Goal: Task Accomplishment & Management: Manage account settings

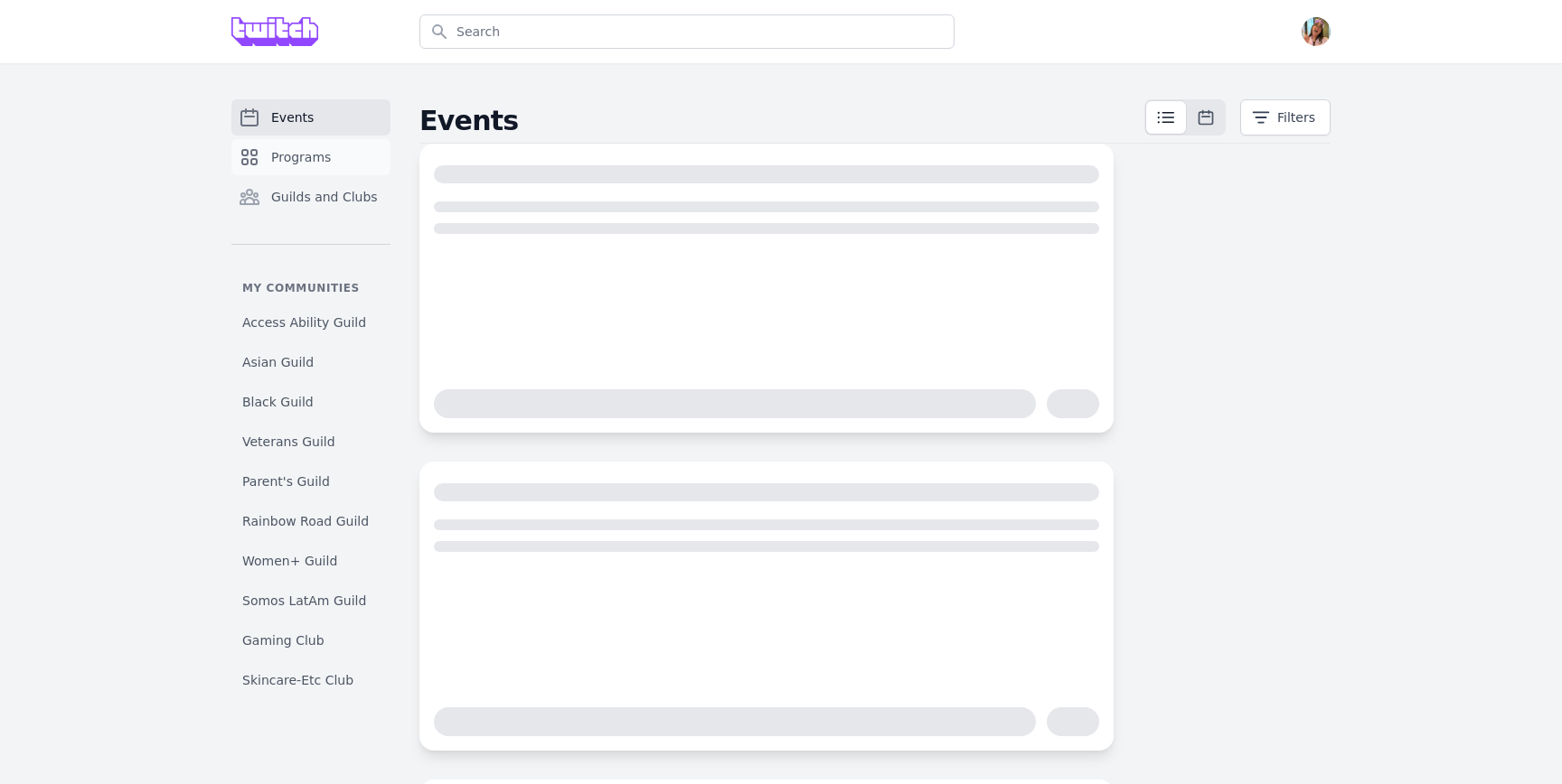
click at [309, 144] on link "Programs" at bounding box center [311, 157] width 159 height 36
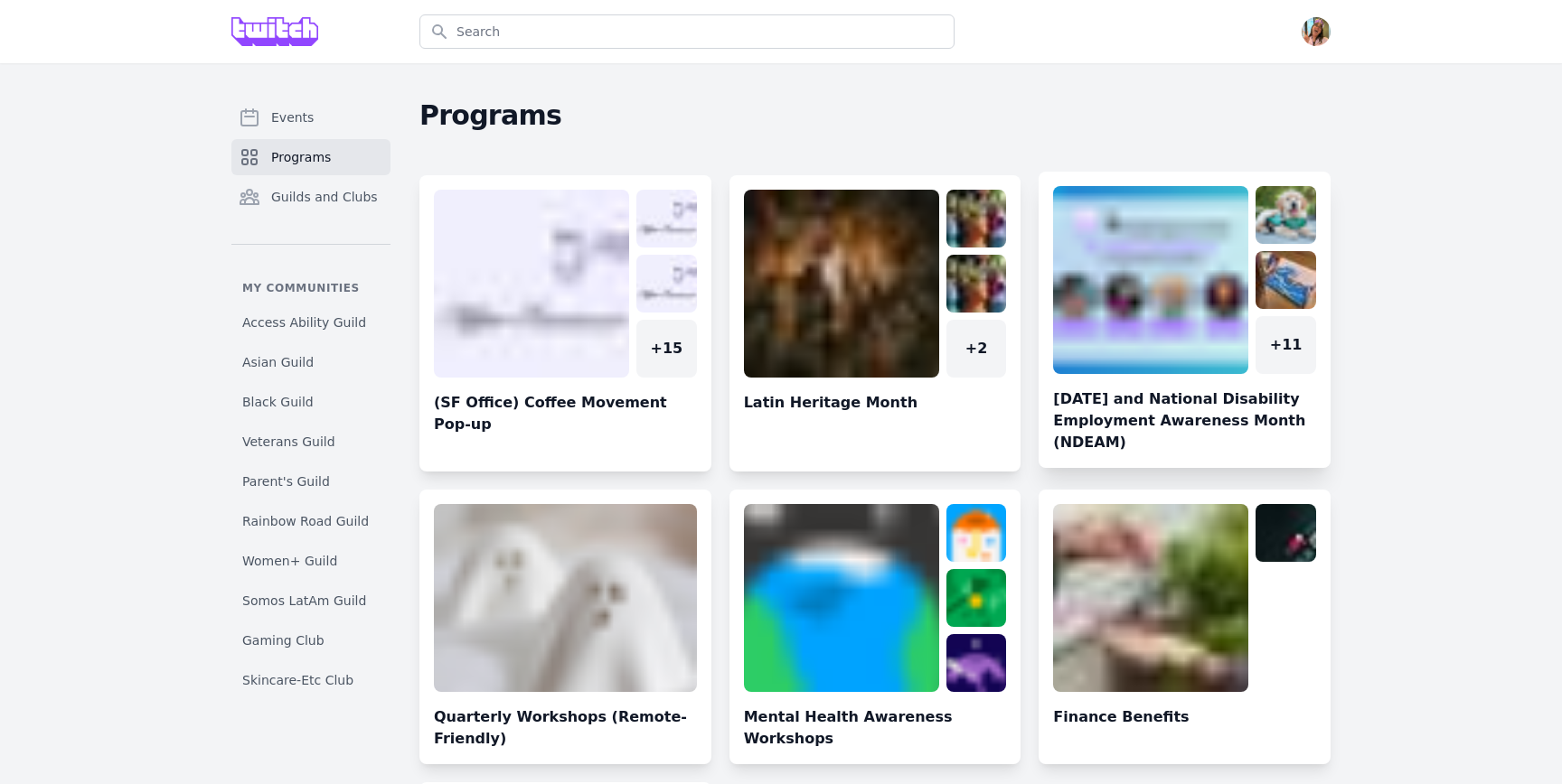
click at [1086, 296] on link at bounding box center [1184, 327] width 292 height 282
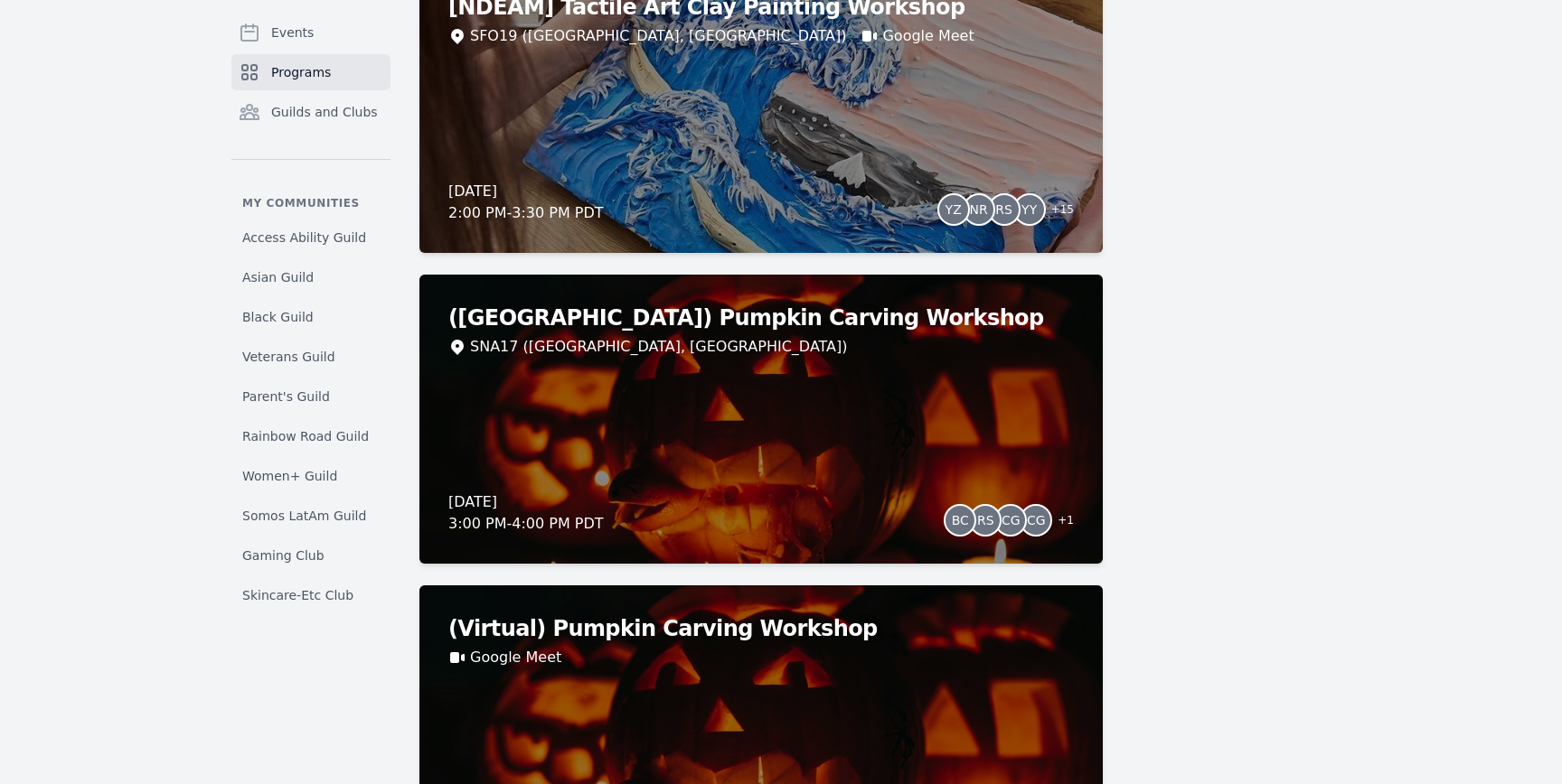
scroll to position [992, 0]
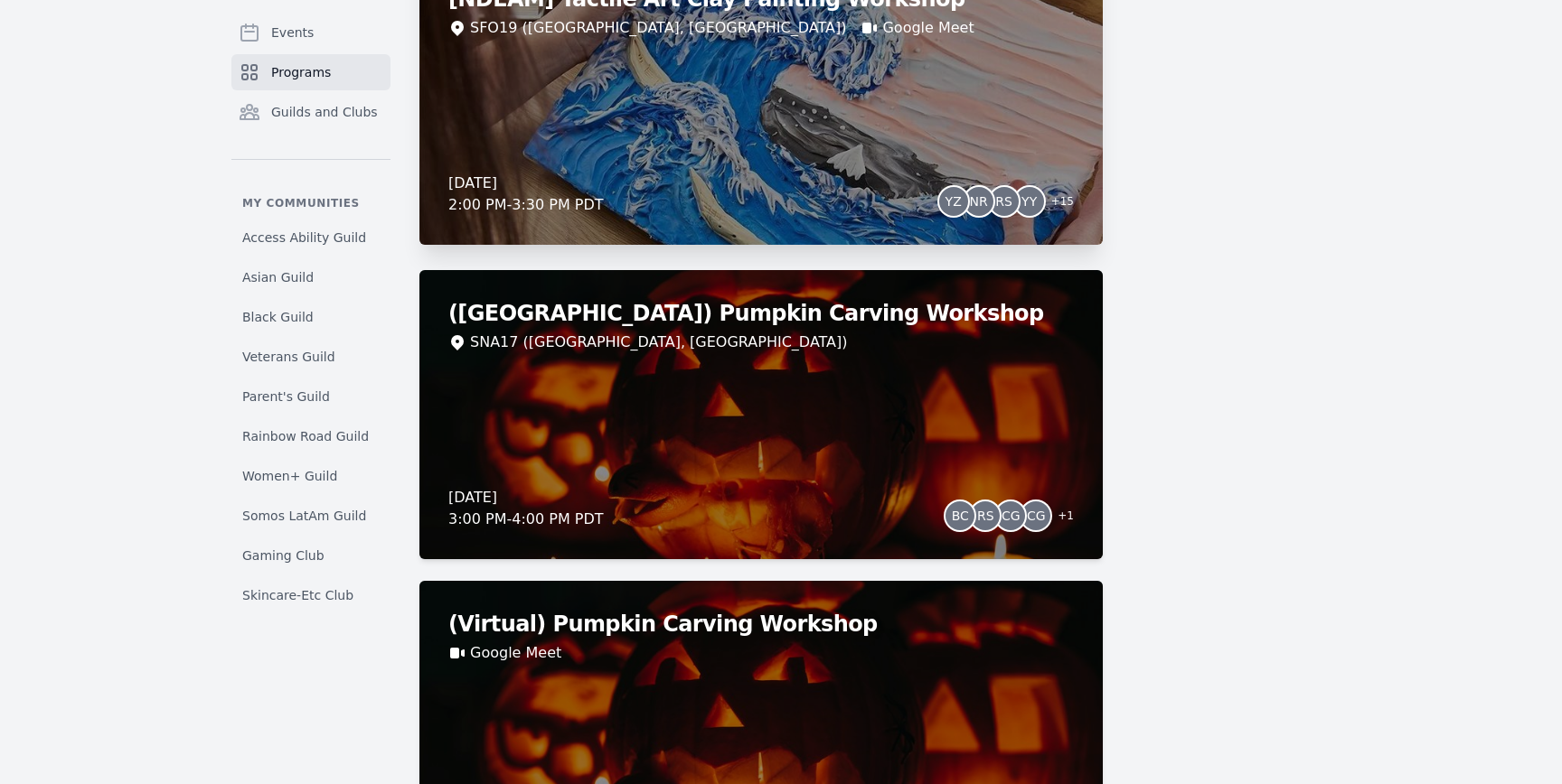
click at [885, 62] on div "[NDEAM] Tactile Art Clay Painting Workshop SFO19 (San Francisco, CA) Google Mee…" at bounding box center [761, 100] width 684 height 289
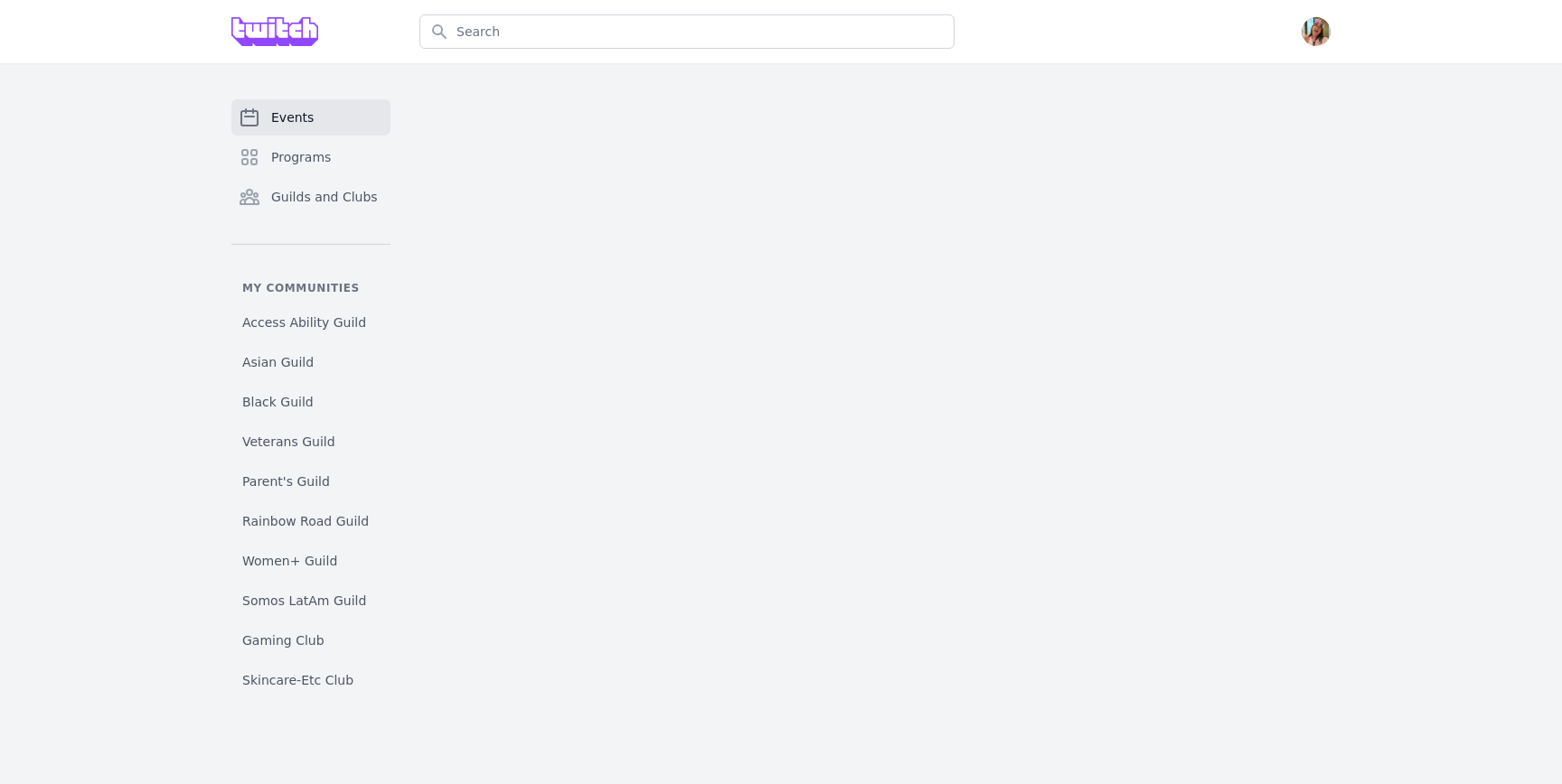
select select "The Kiss"
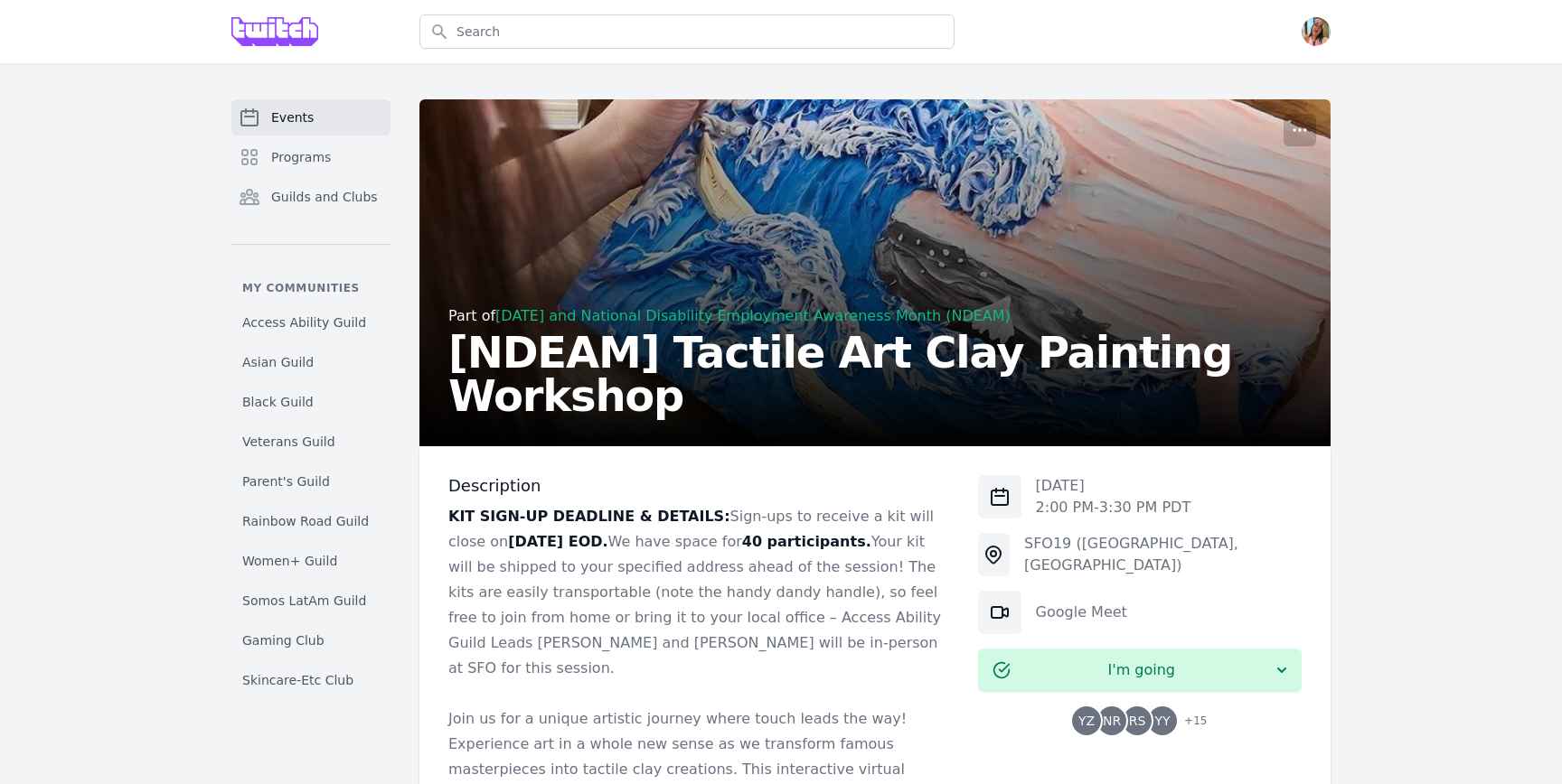
click at [894, 400] on h2 "[NDEAM] Tactile Art Clay Painting Workshop" at bounding box center [875, 374] width 853 height 87
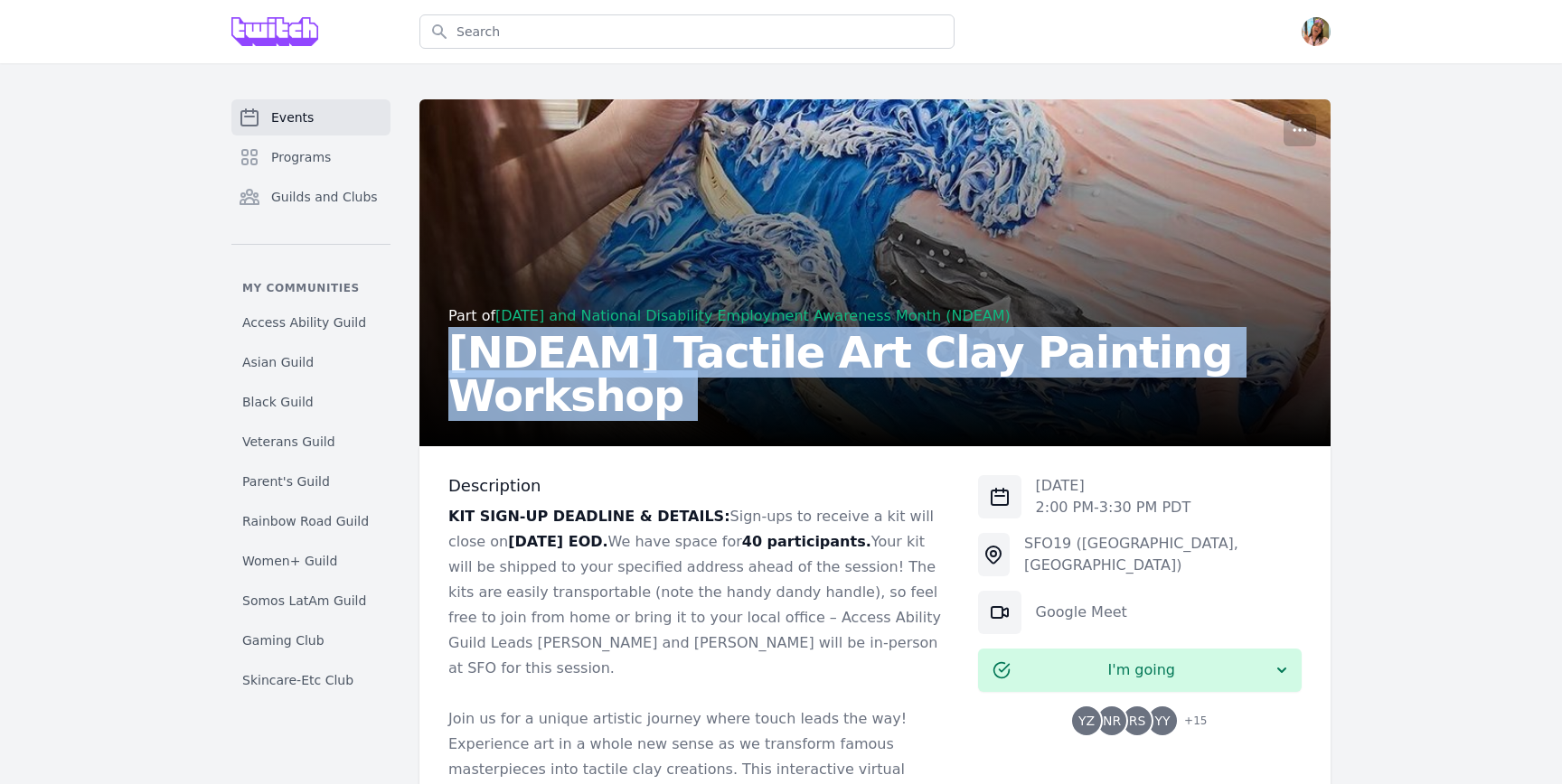
click at [894, 400] on h2 "[NDEAM] Tactile Art Clay Painting Workshop" at bounding box center [875, 374] width 853 height 87
copy h2 "[NDEAM] Tactile Art Clay Painting Workshop"
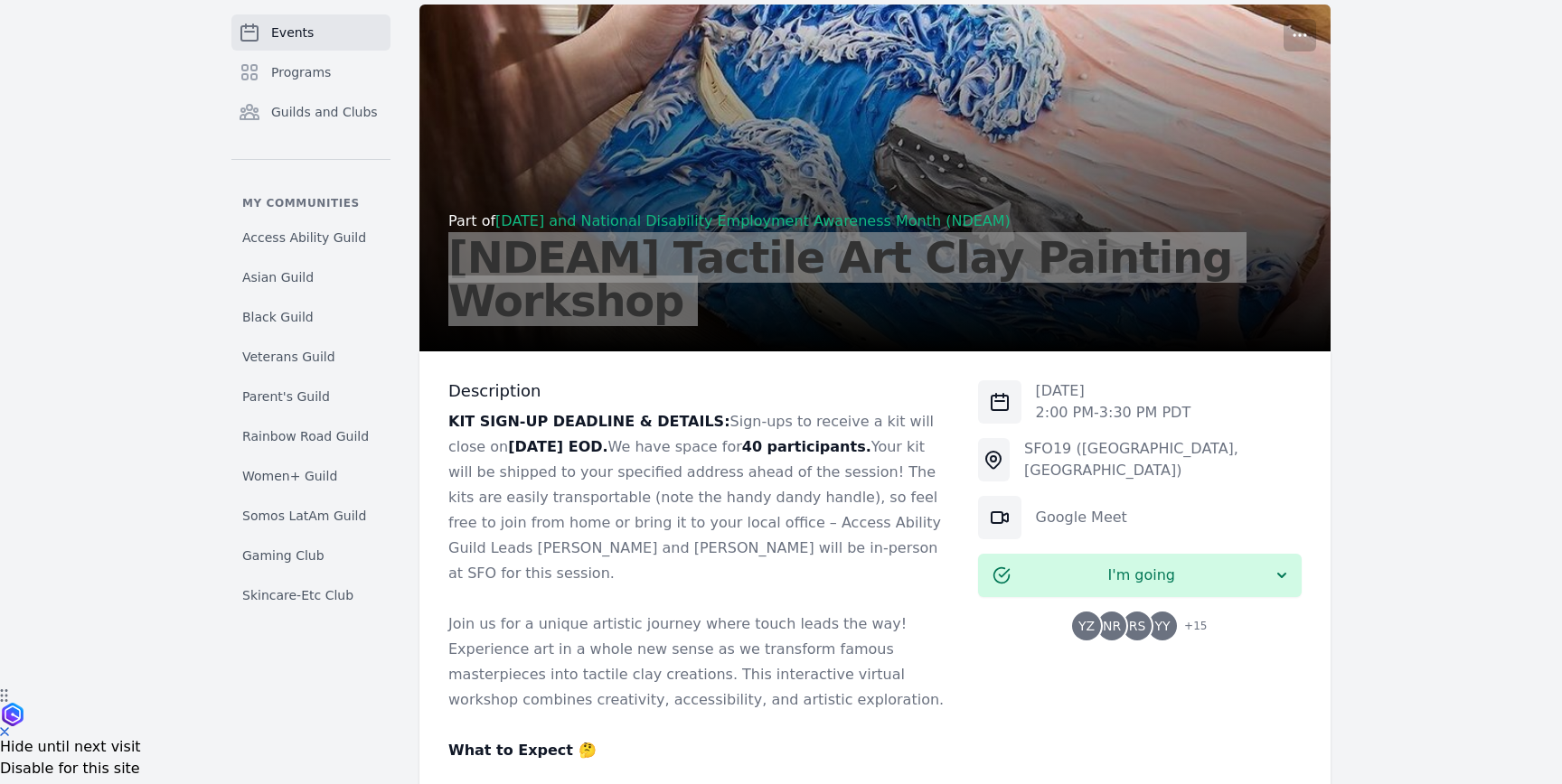
scroll to position [128, 0]
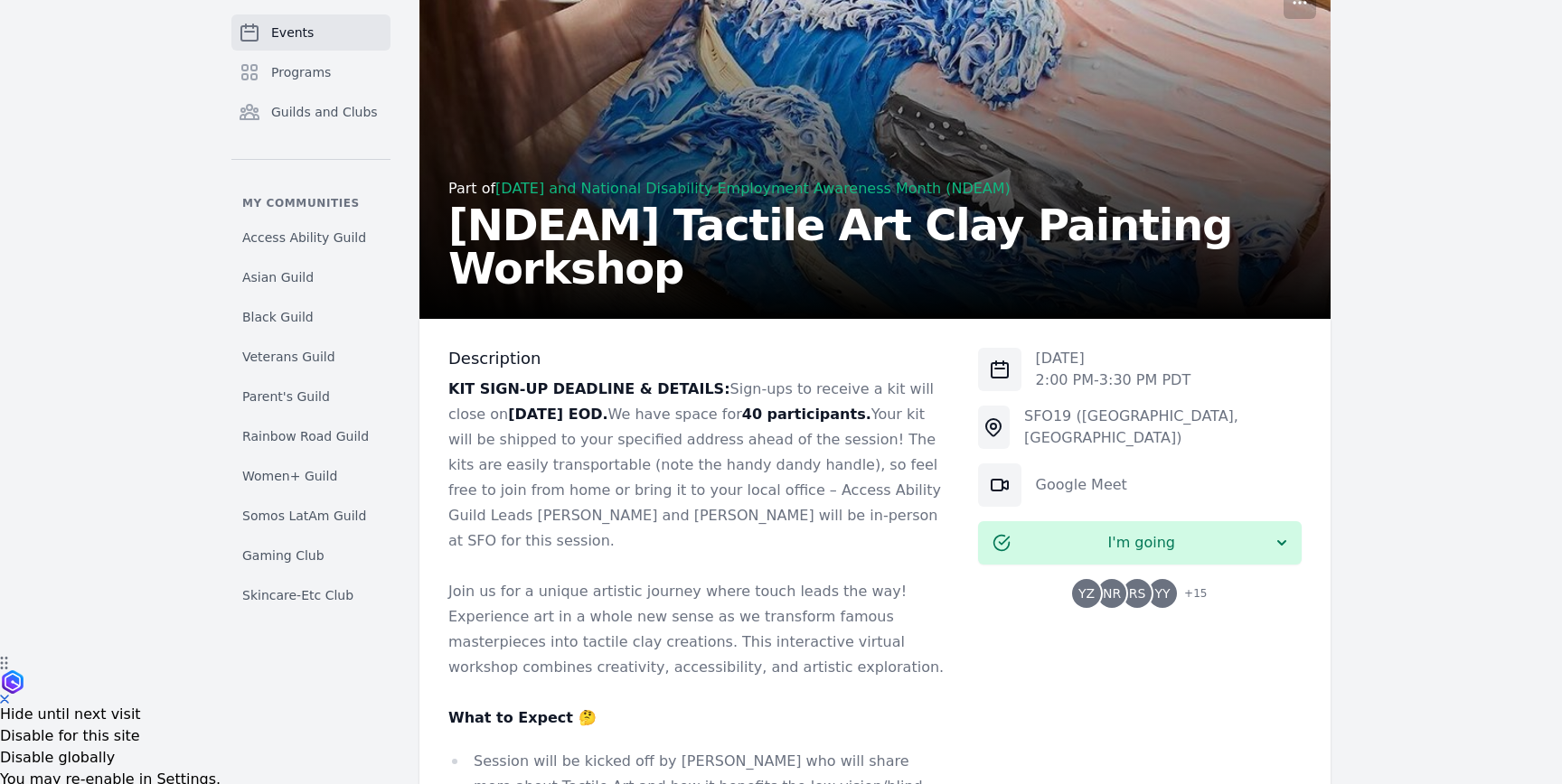
click at [1106, 585] on span "NR" at bounding box center [1112, 593] width 29 height 29
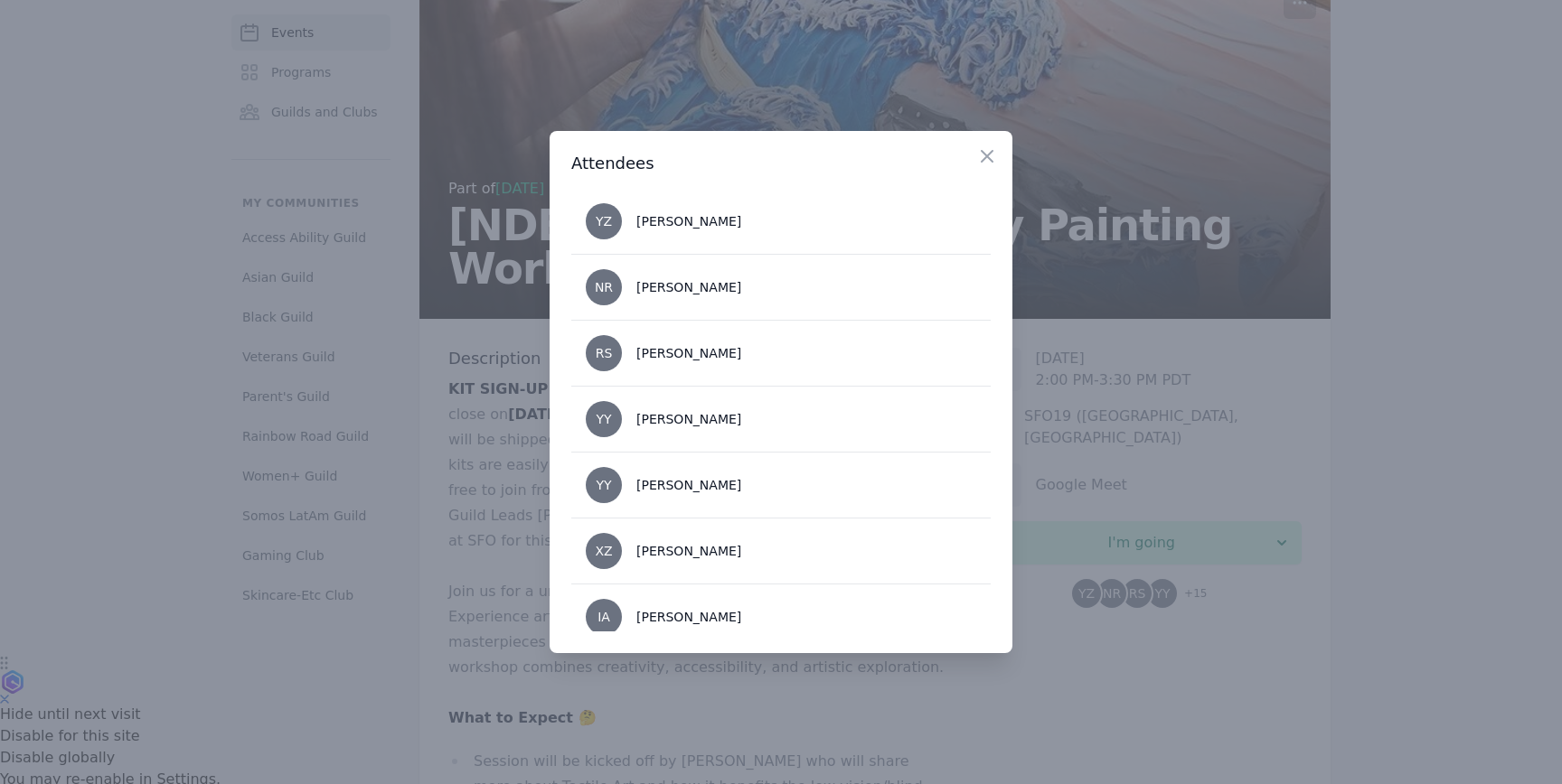
click at [1164, 132] on div at bounding box center [781, 392] width 1562 height 784
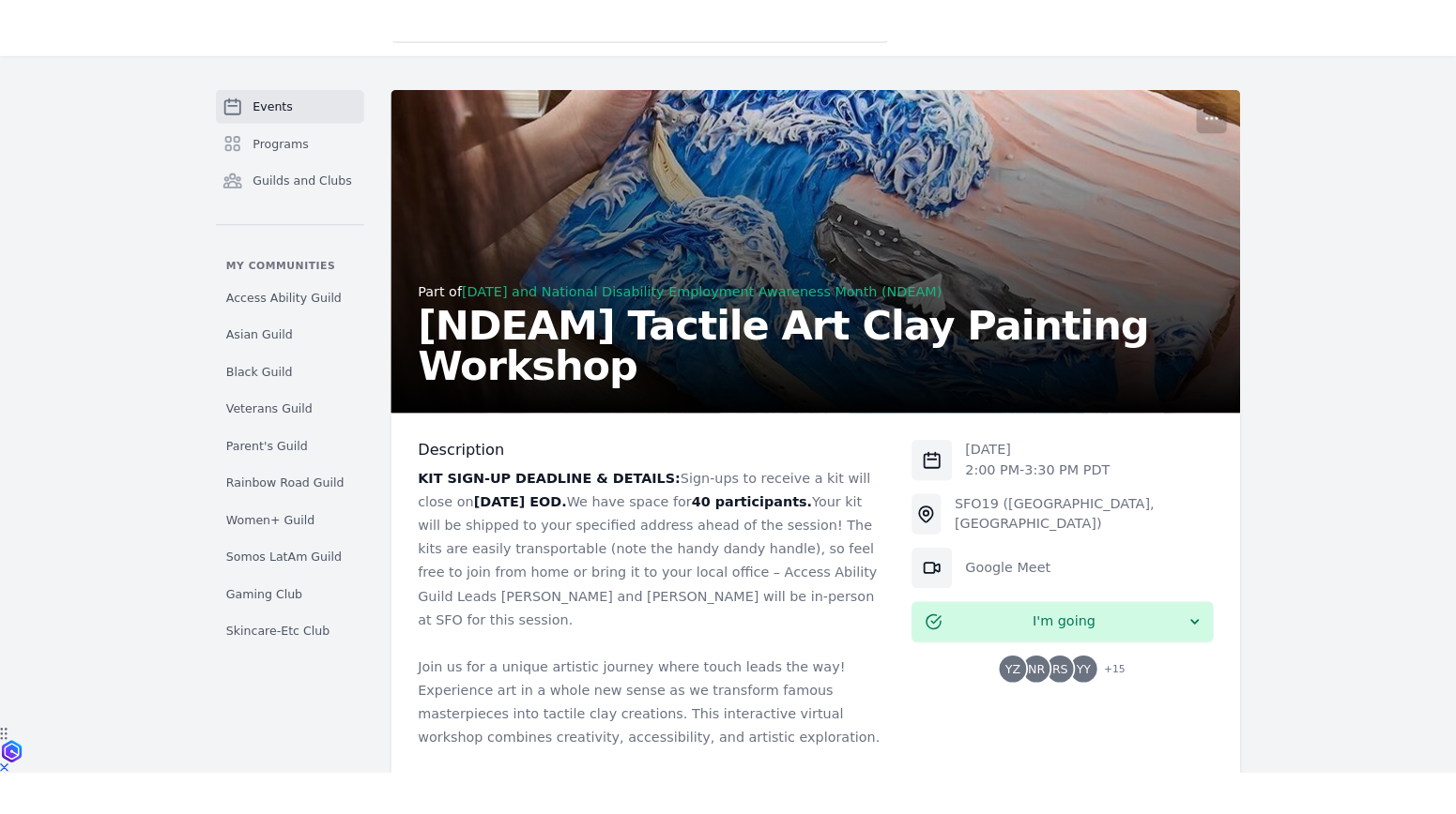
scroll to position [0, 0]
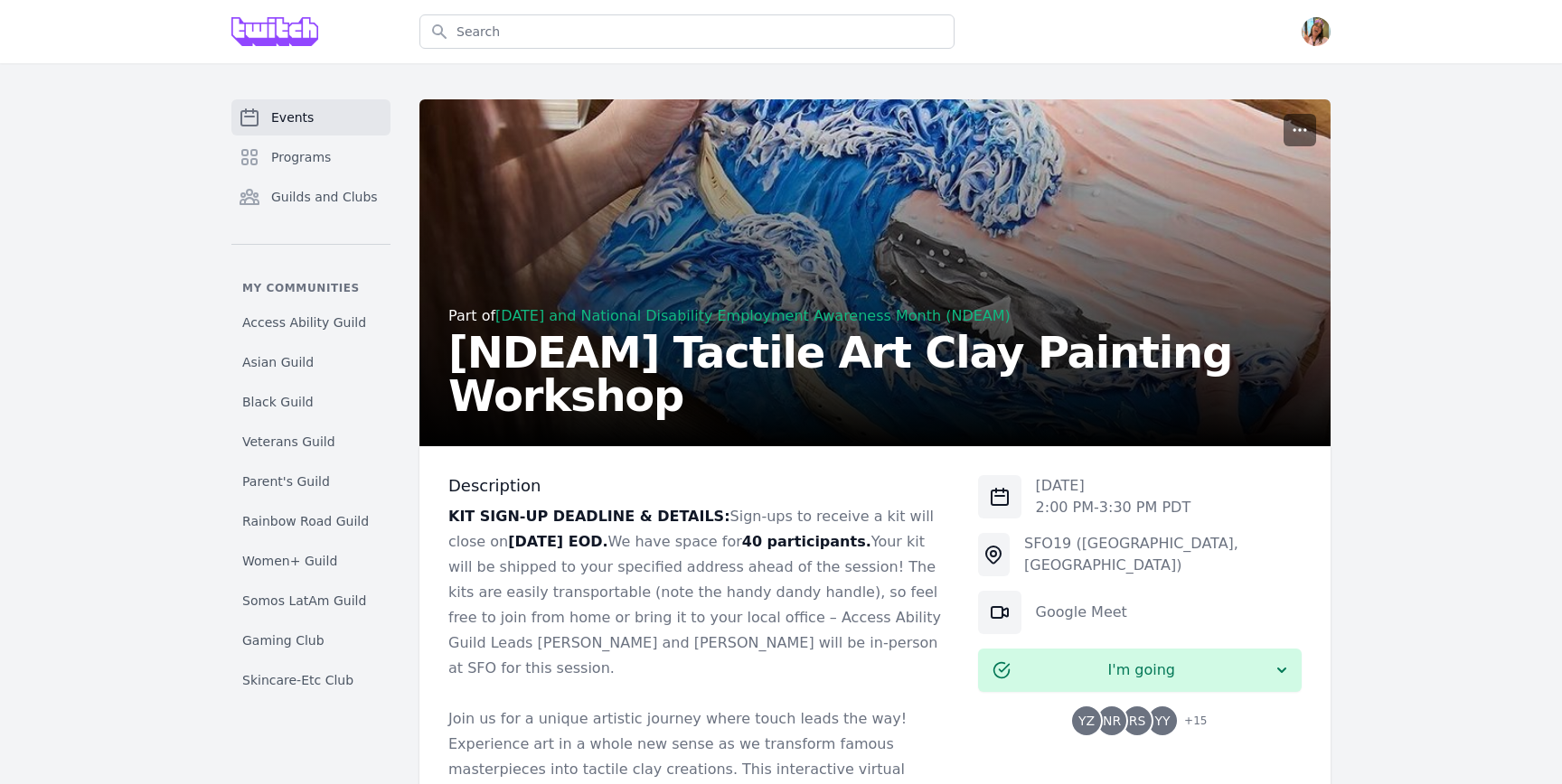
click at [1301, 123] on icon "button" at bounding box center [1299, 130] width 18 height 18
click at [1225, 167] on button "Manage" at bounding box center [1214, 173] width 195 height 33
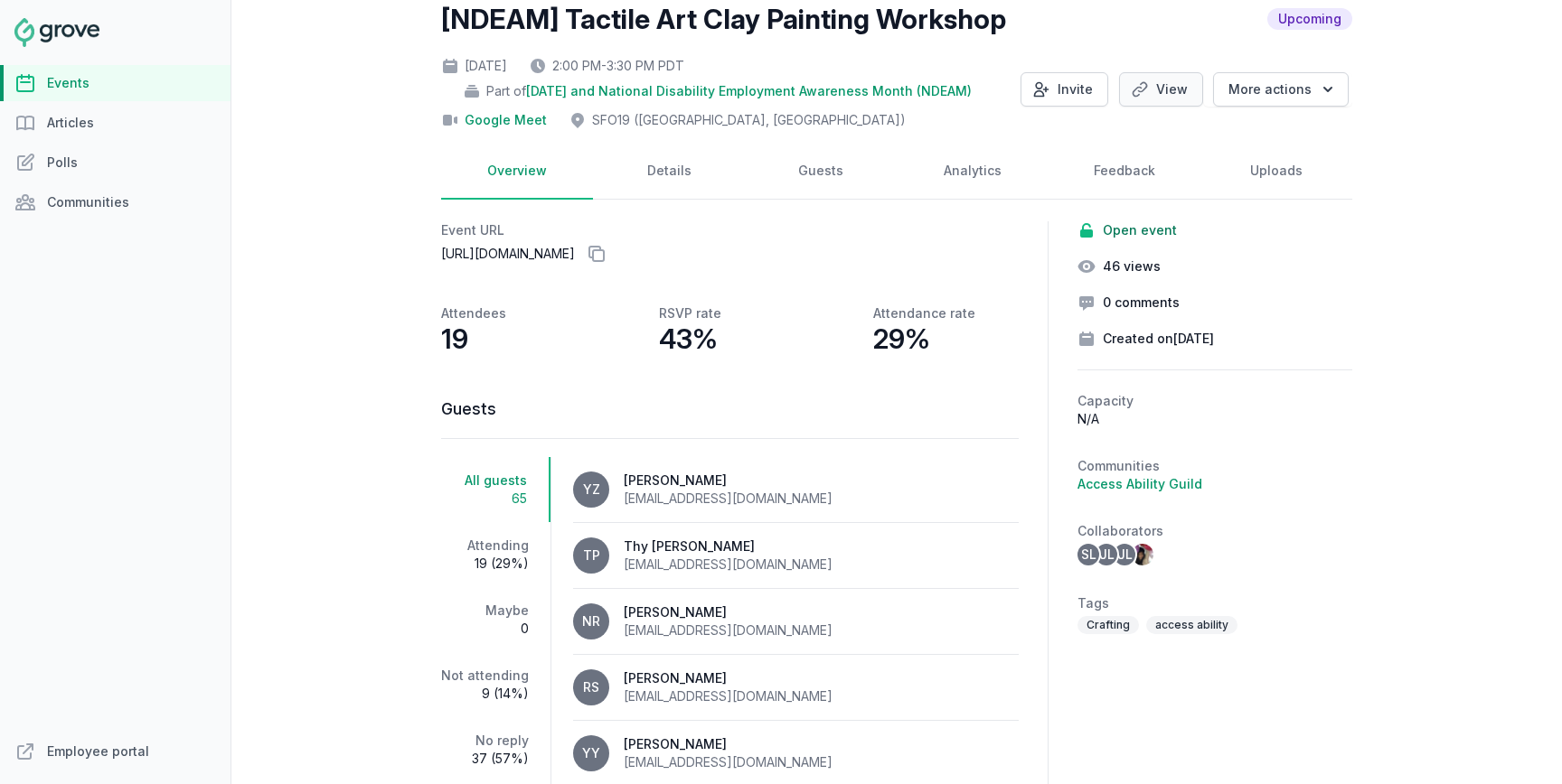
scroll to position [121, 0]
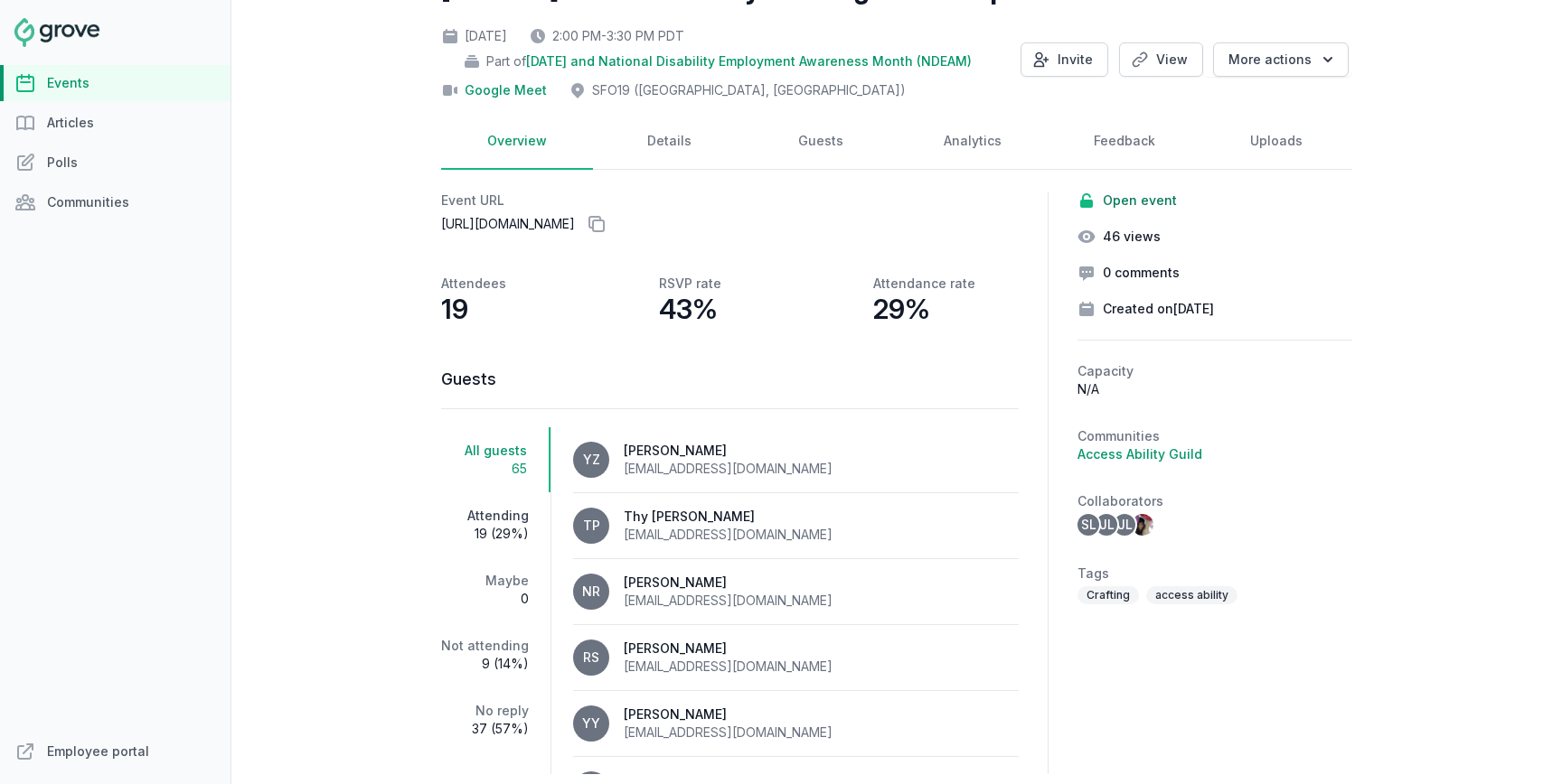
click at [504, 518] on link "Attending 19 (29%)" at bounding box center [495, 525] width 109 height 65
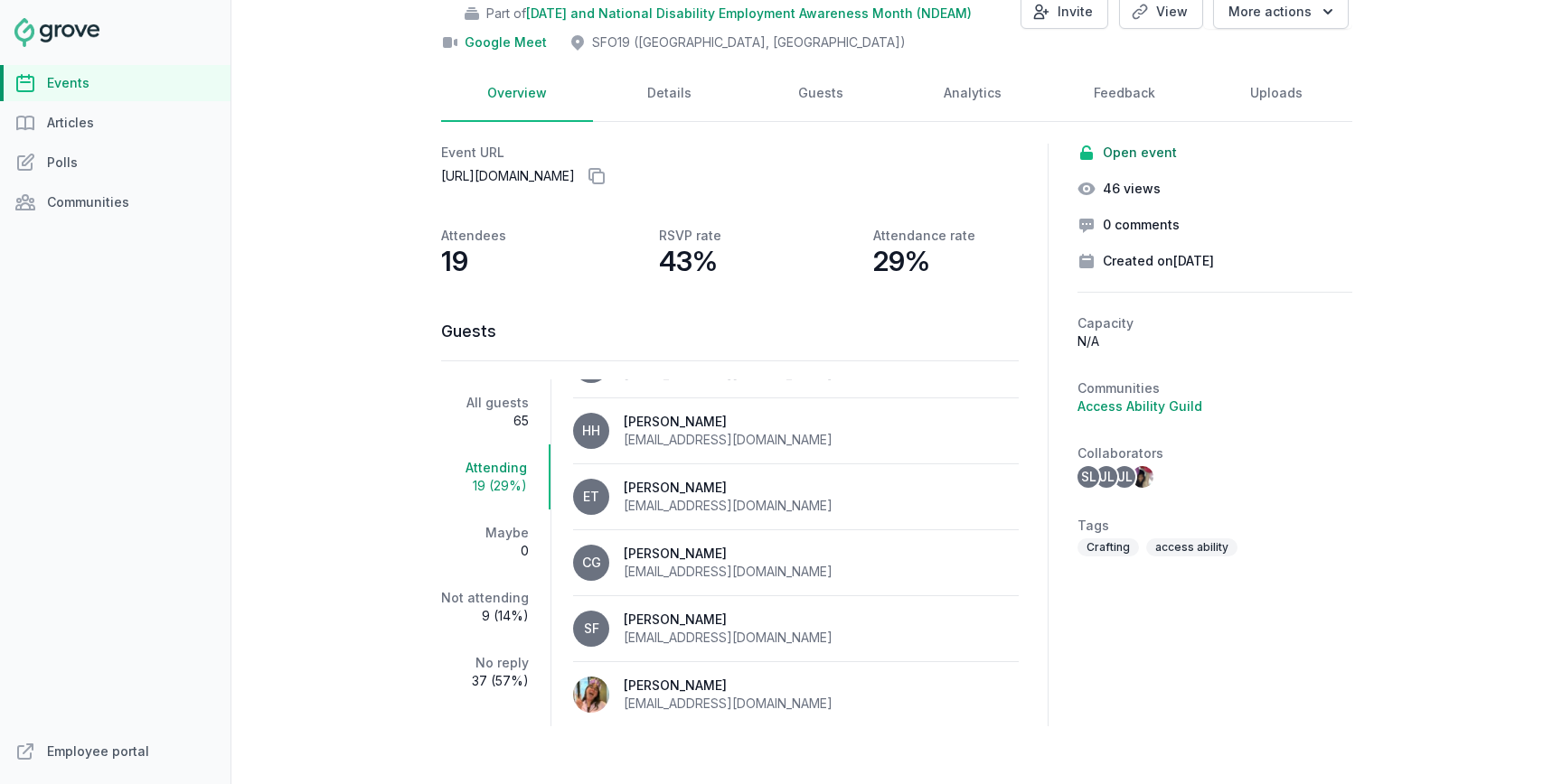
scroll to position [905, 0]
click at [372, 411] on div "Open sidebar Search View notifications Open user menu Create [NDEAM] Tactile Ar…" at bounding box center [896, 392] width 1331 height 784
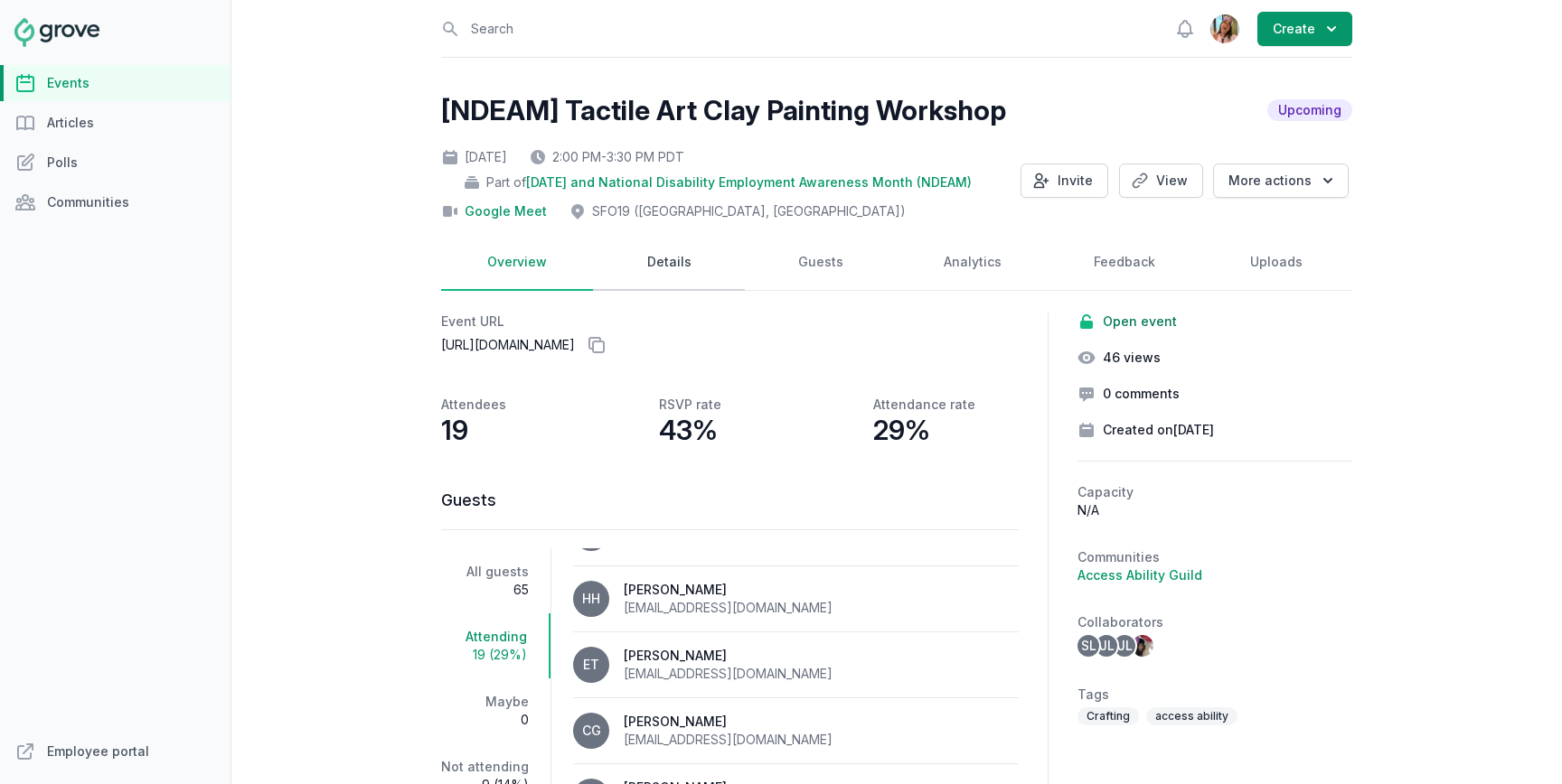
click at [734, 257] on link "Details" at bounding box center [669, 263] width 152 height 56
select select "96"
select select "43"
select select "2:00 PM"
select select "3:30 PM"
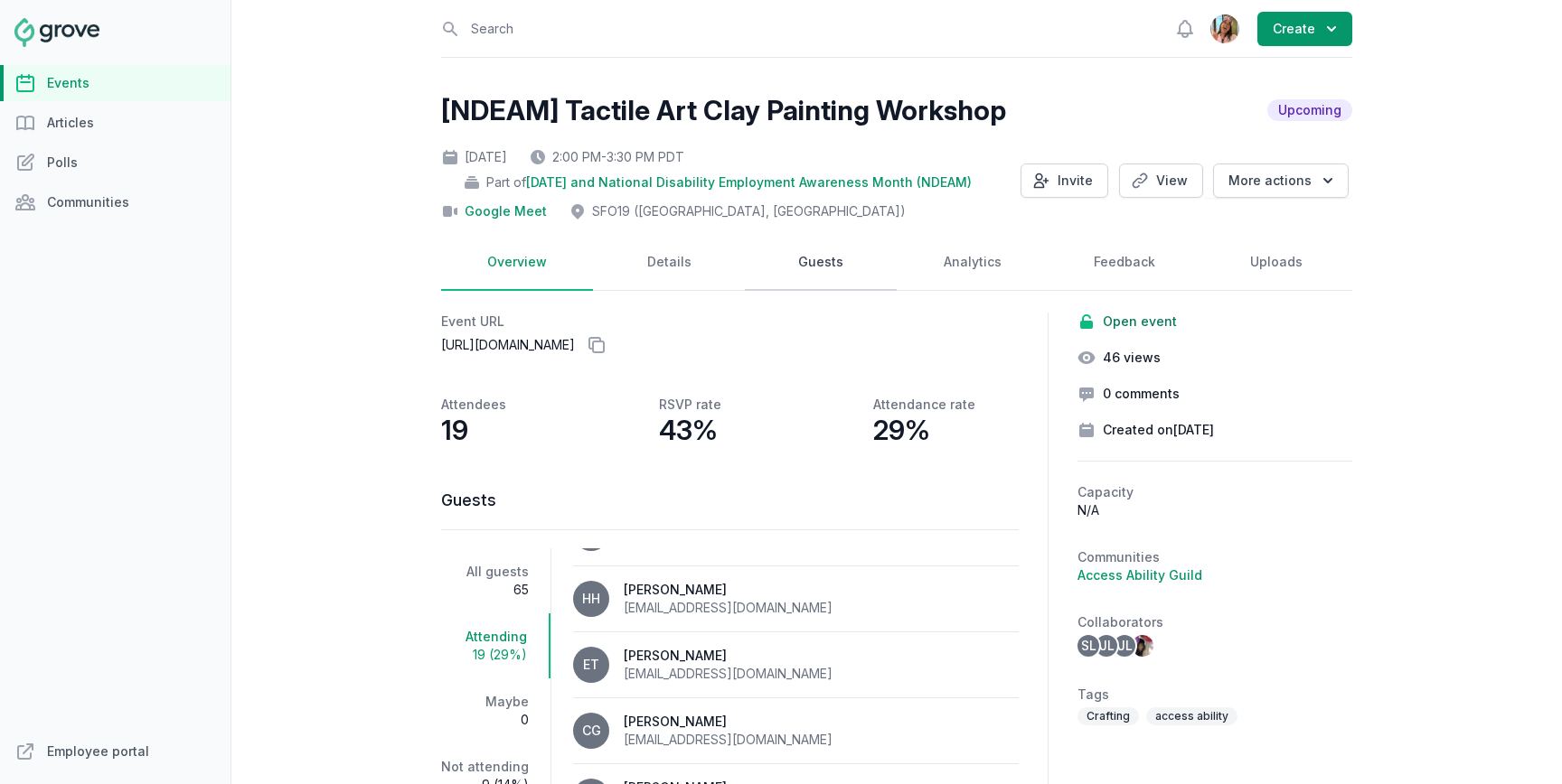
select select "89"
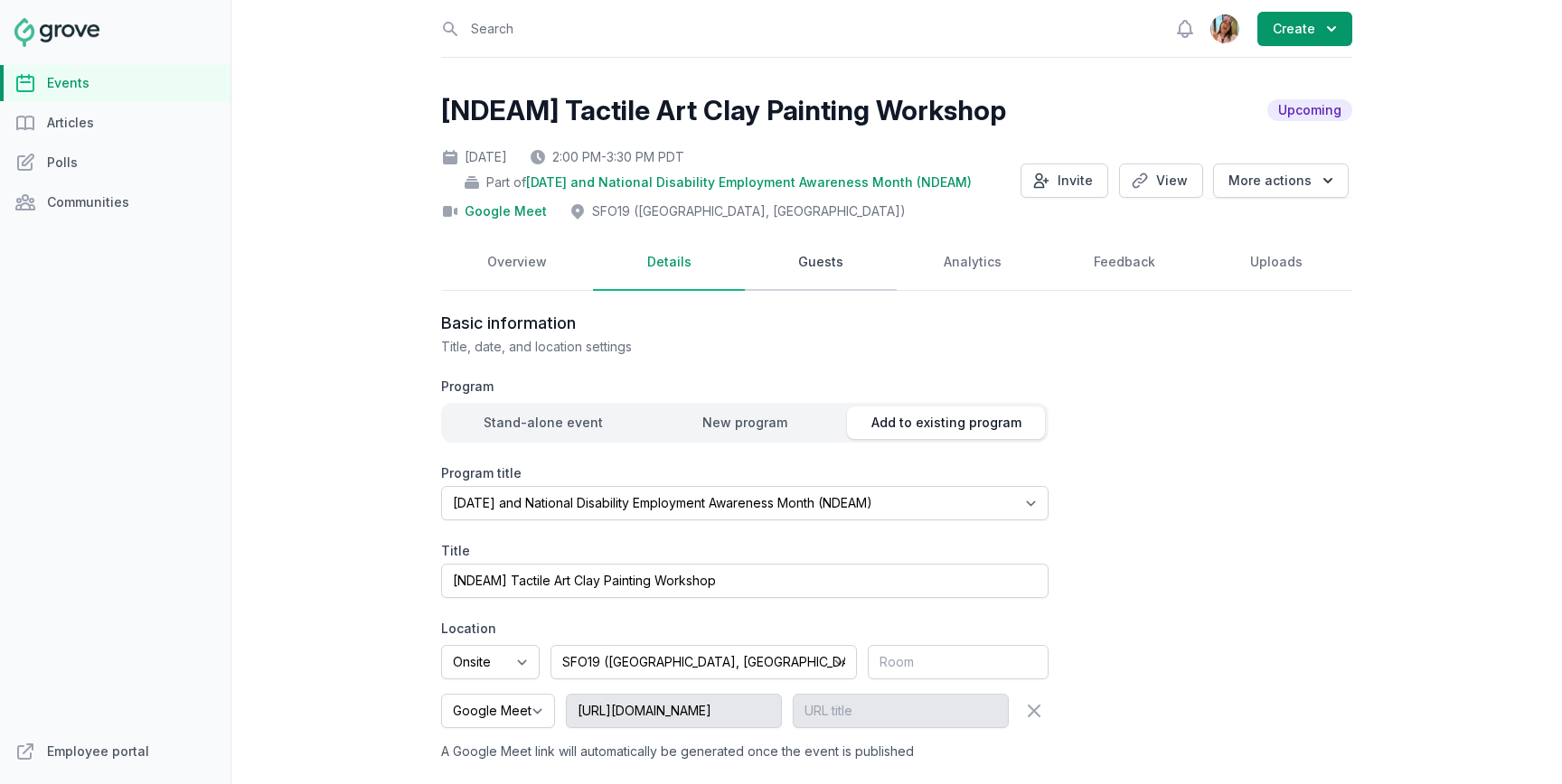
click at [816, 257] on link "Guests" at bounding box center [821, 263] width 152 height 56
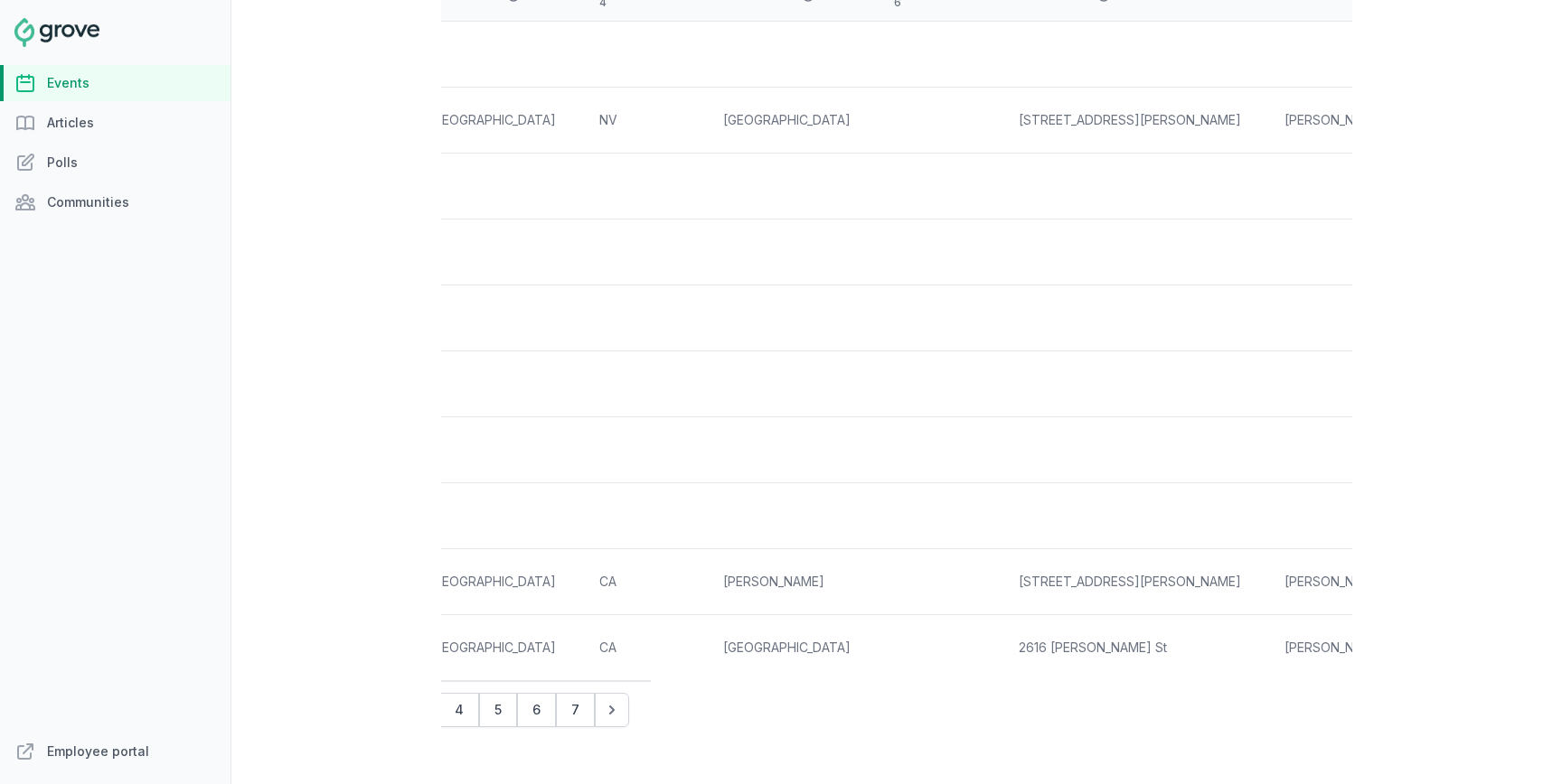
scroll to position [461, 0]
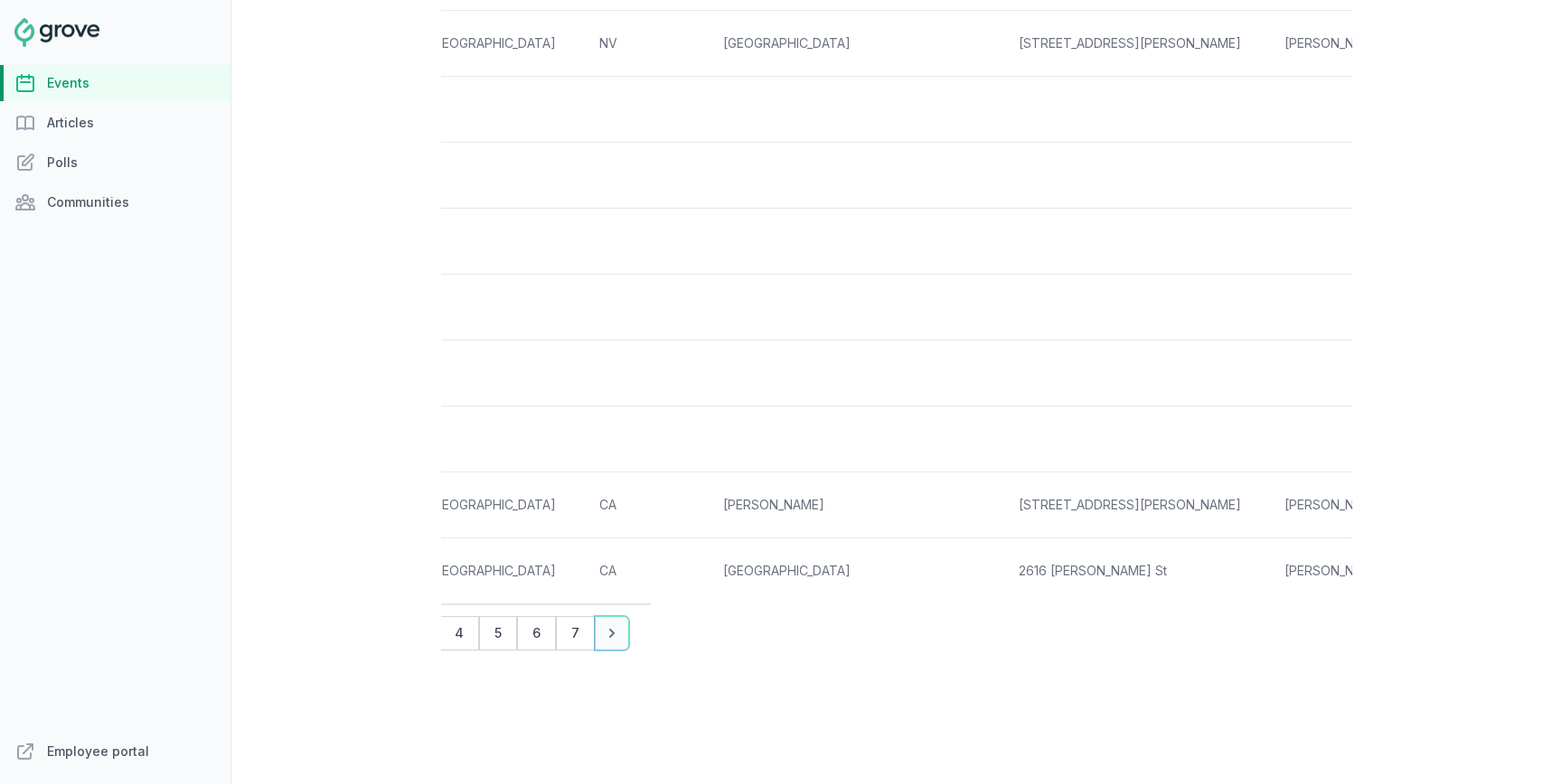
click at [608, 636] on icon "Pagination" at bounding box center [612, 633] width 18 height 18
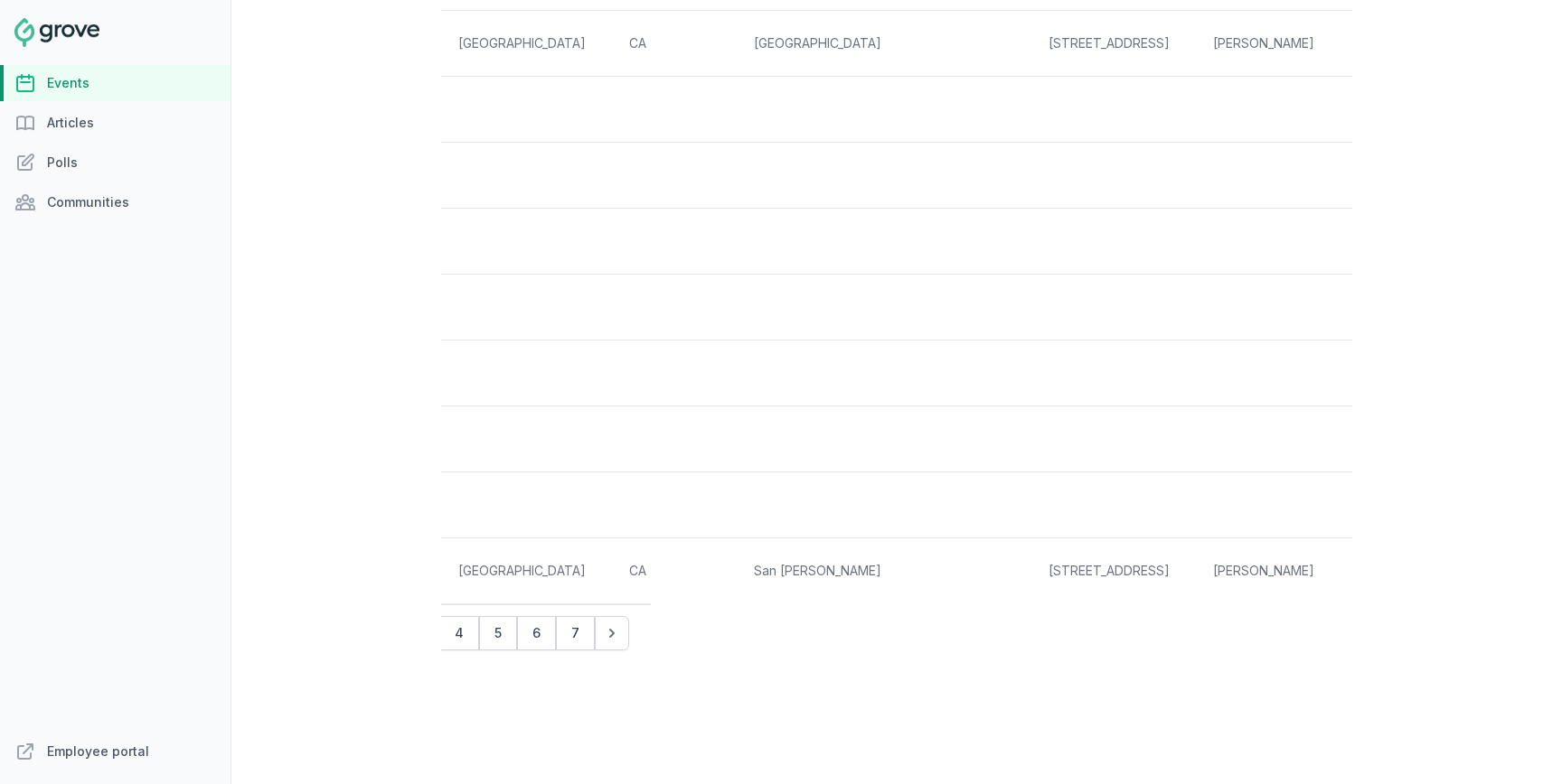
scroll to position [0, 720]
click at [589, 638] on icon "Pagination" at bounding box center [593, 633] width 18 height 18
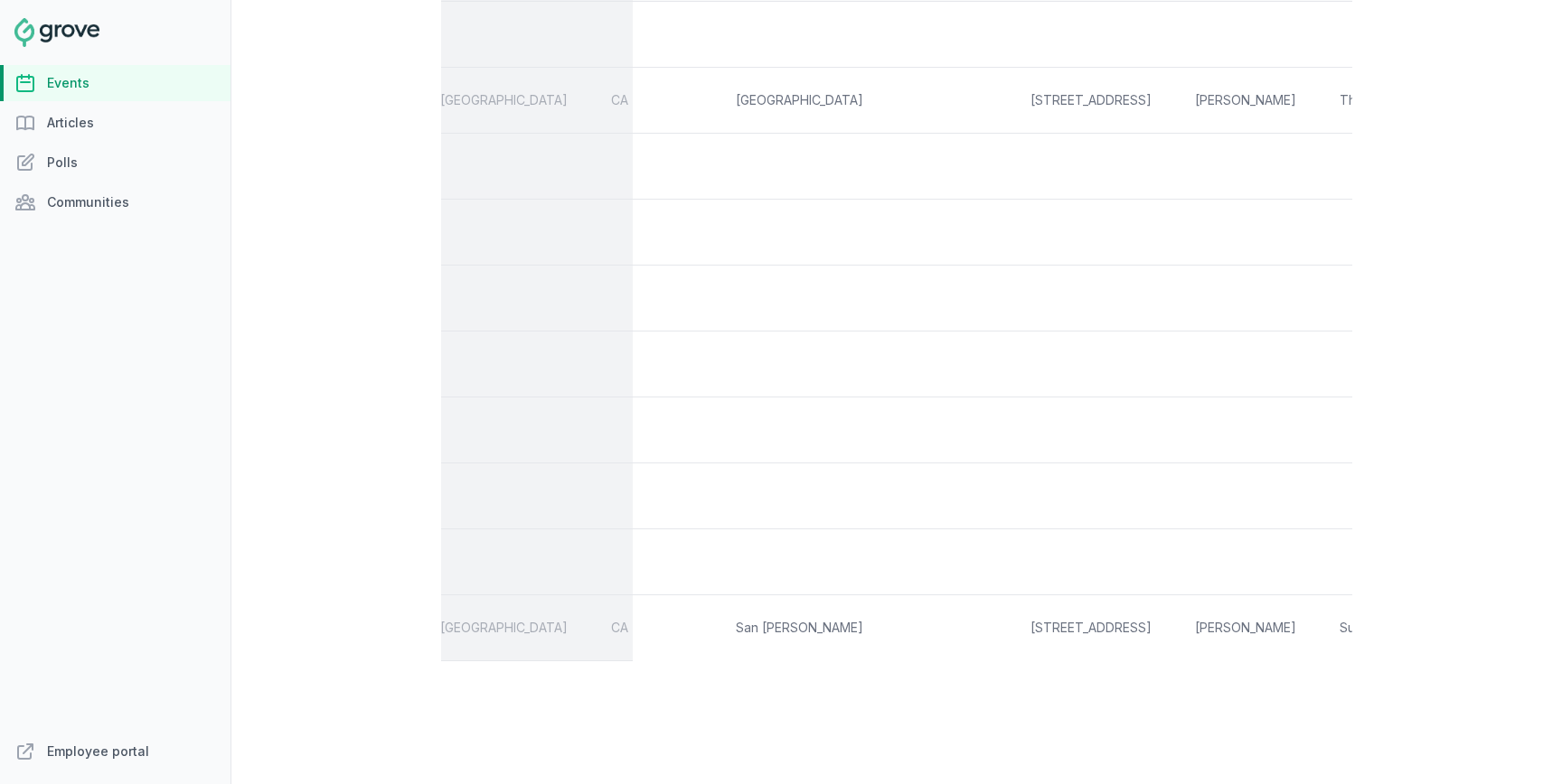
scroll to position [0, 567]
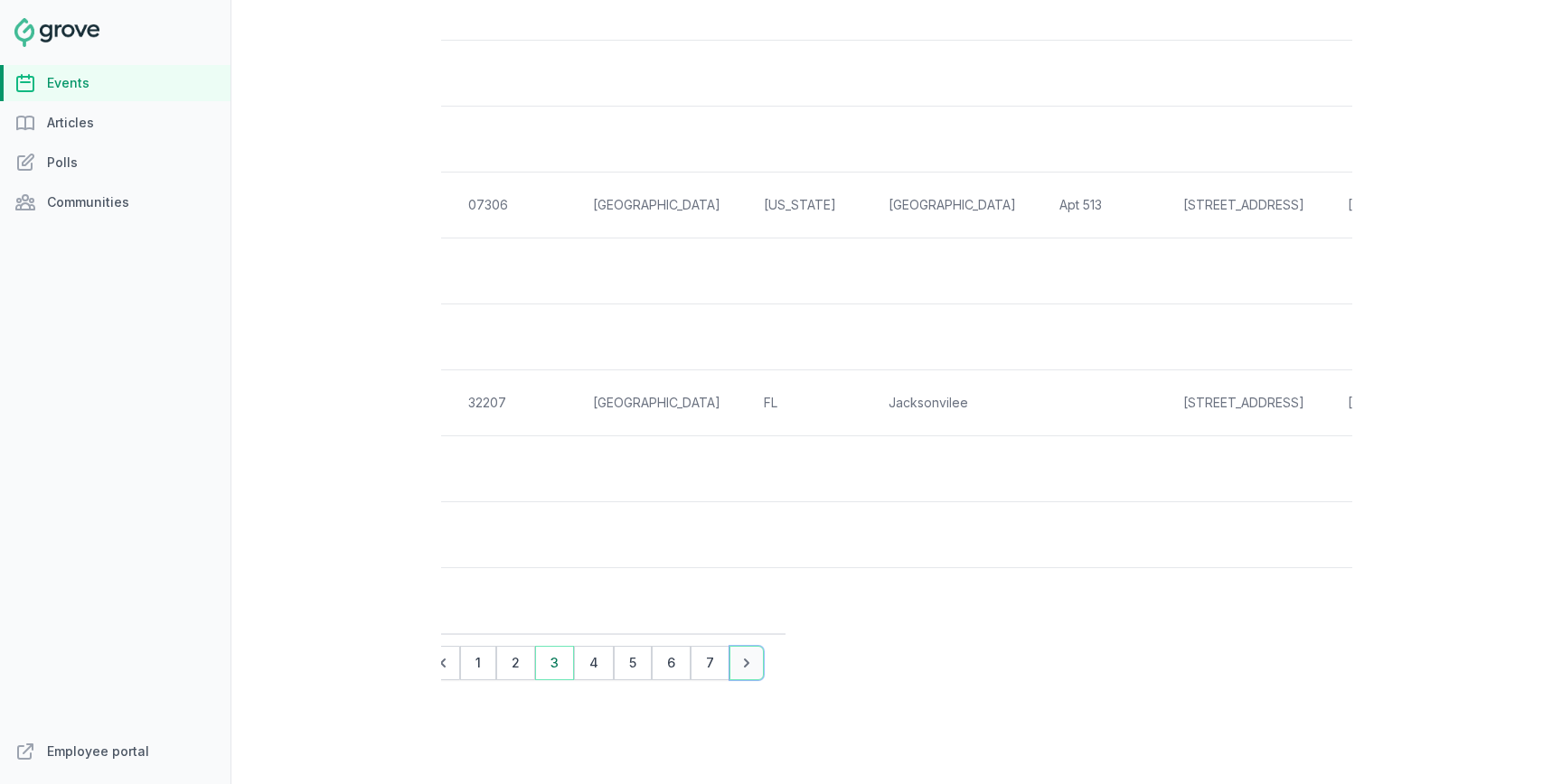
click at [751, 656] on icon "Pagination" at bounding box center [746, 663] width 18 height 18
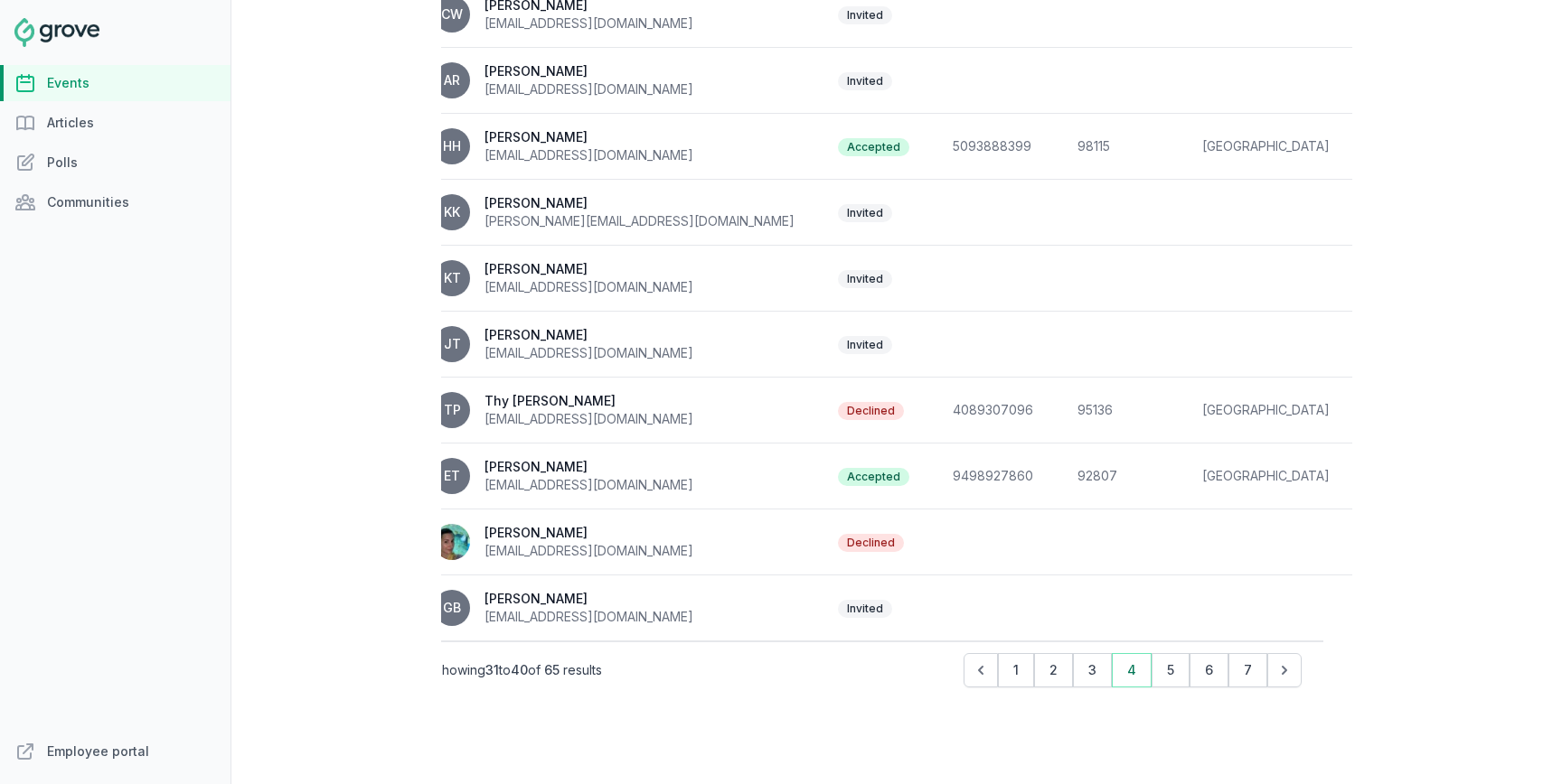
scroll to position [0, 0]
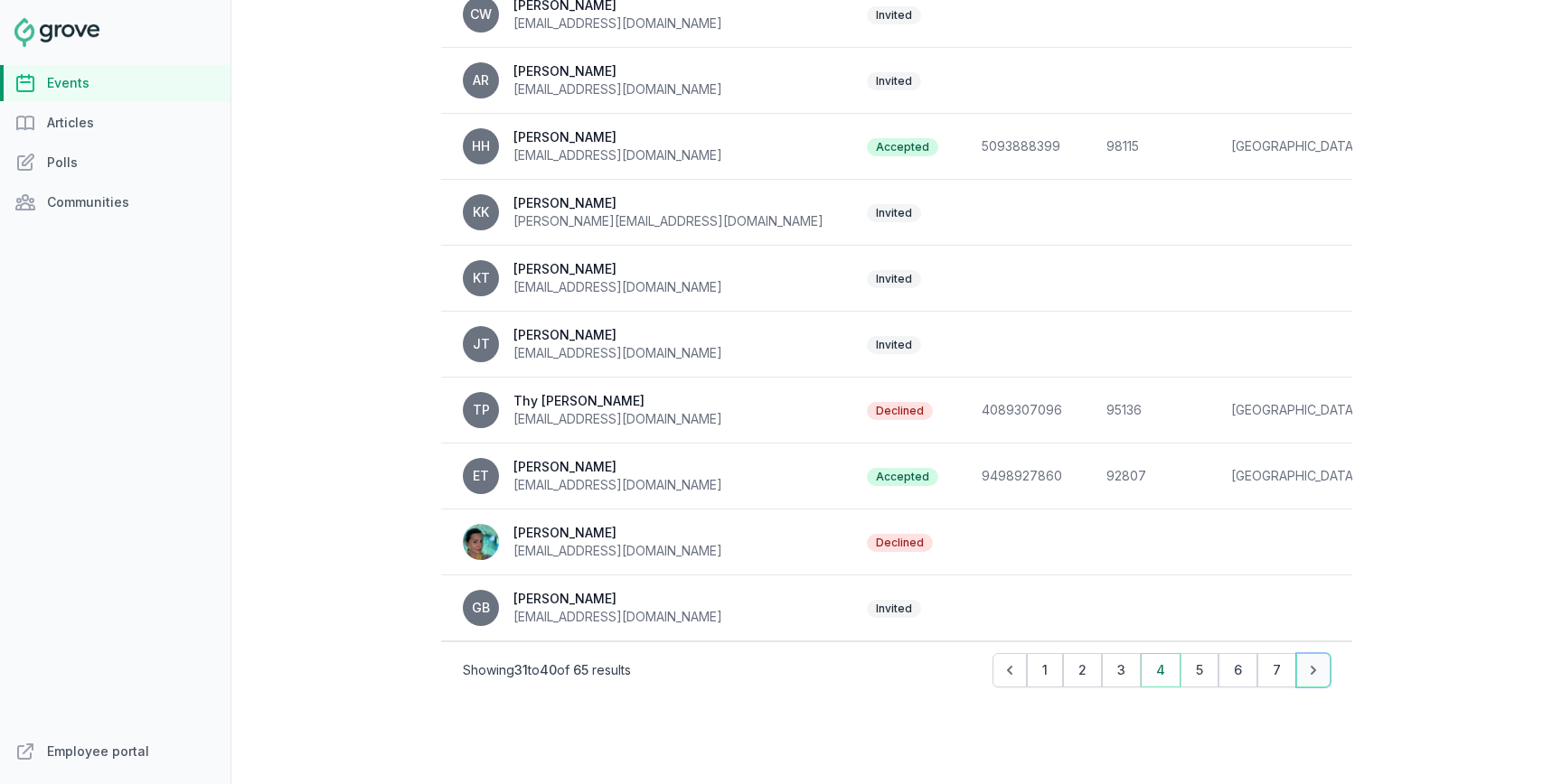
click at [1309, 672] on icon "Pagination" at bounding box center [1313, 670] width 18 height 18
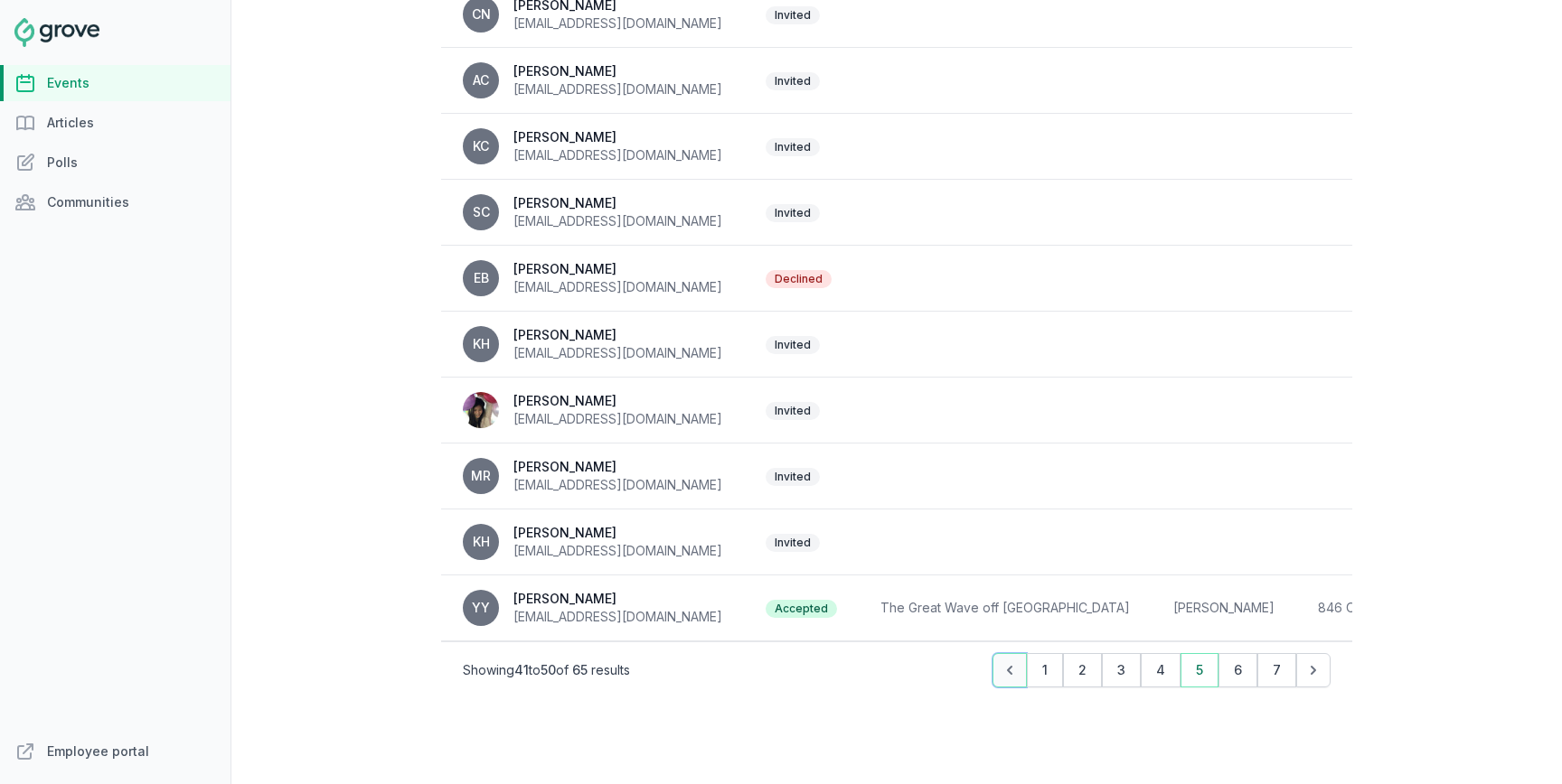
click at [1002, 666] on button "Previous" at bounding box center [1009, 670] width 35 height 34
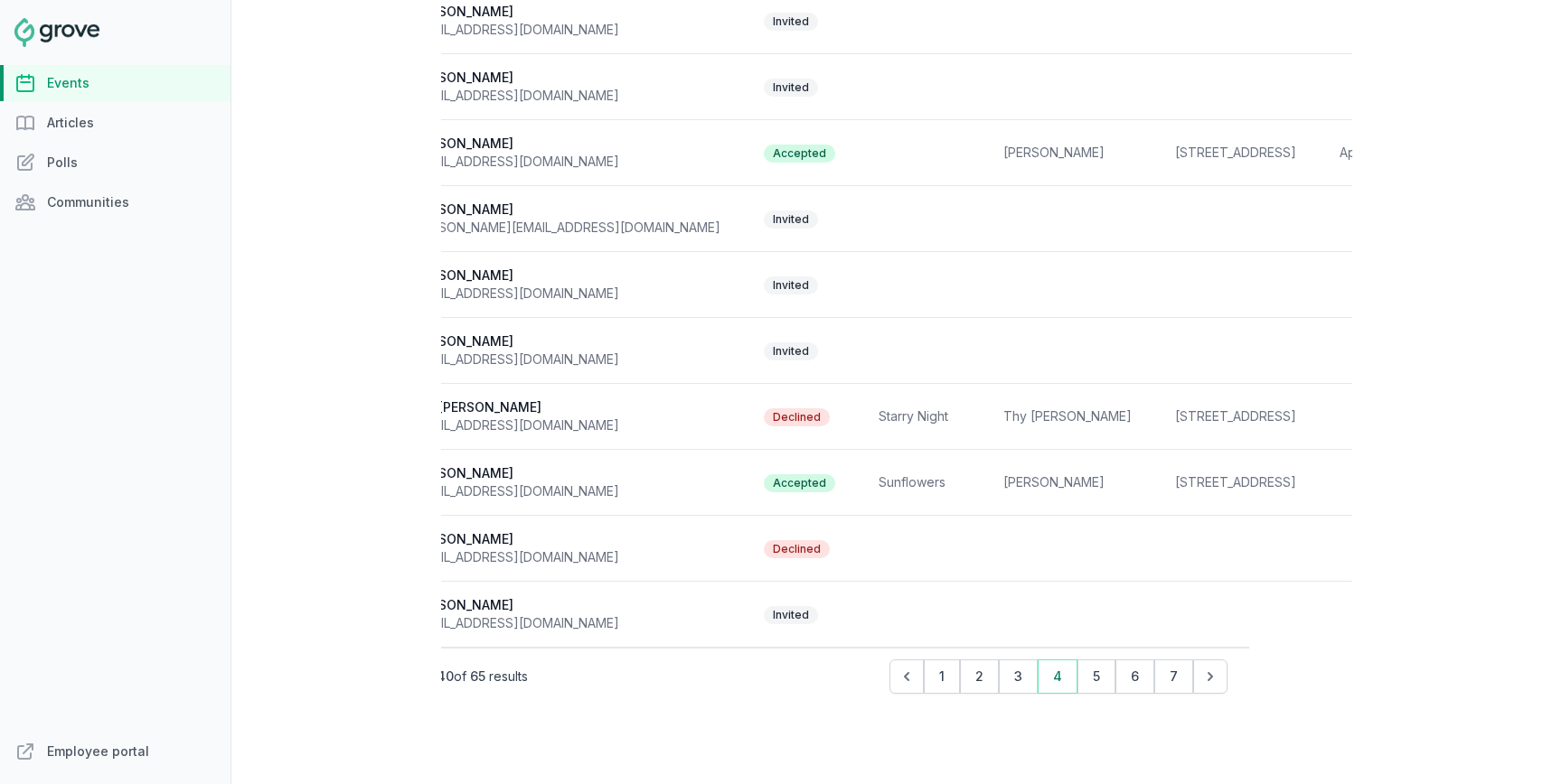
scroll to position [461, 0]
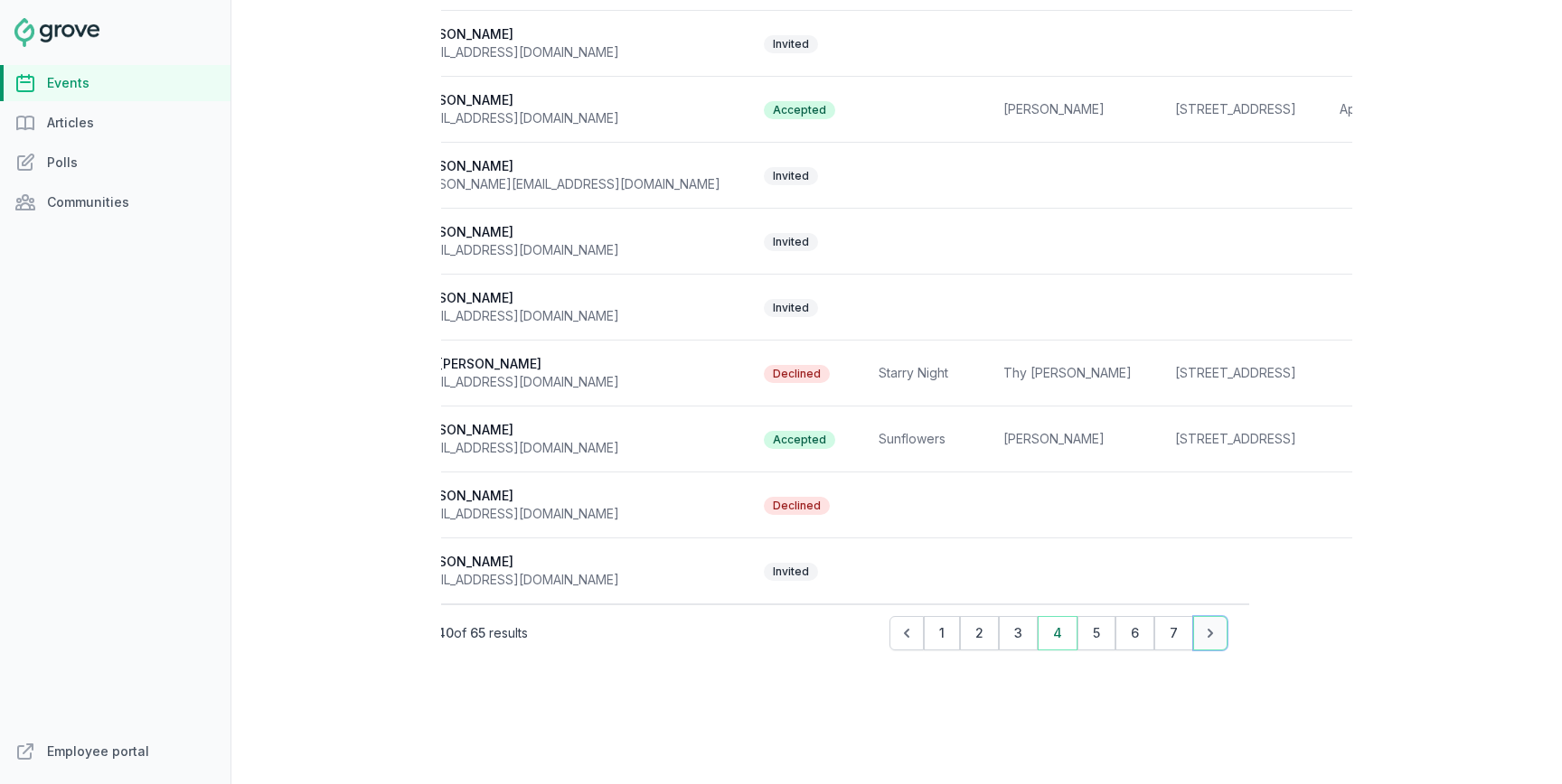
click at [1202, 638] on icon "Pagination" at bounding box center [1210, 633] width 18 height 18
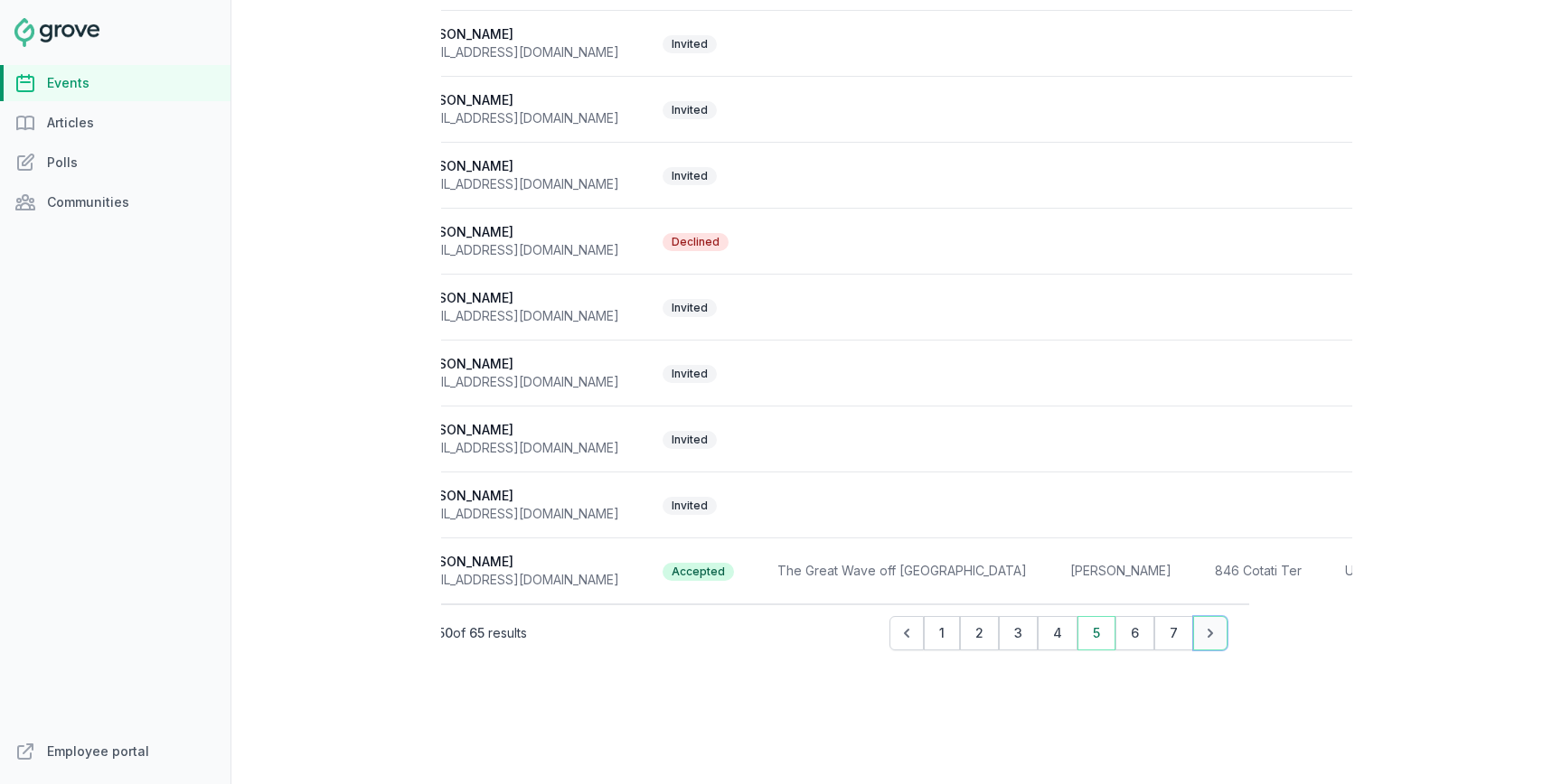
click at [1224, 625] on button "Next" at bounding box center [1210, 633] width 35 height 34
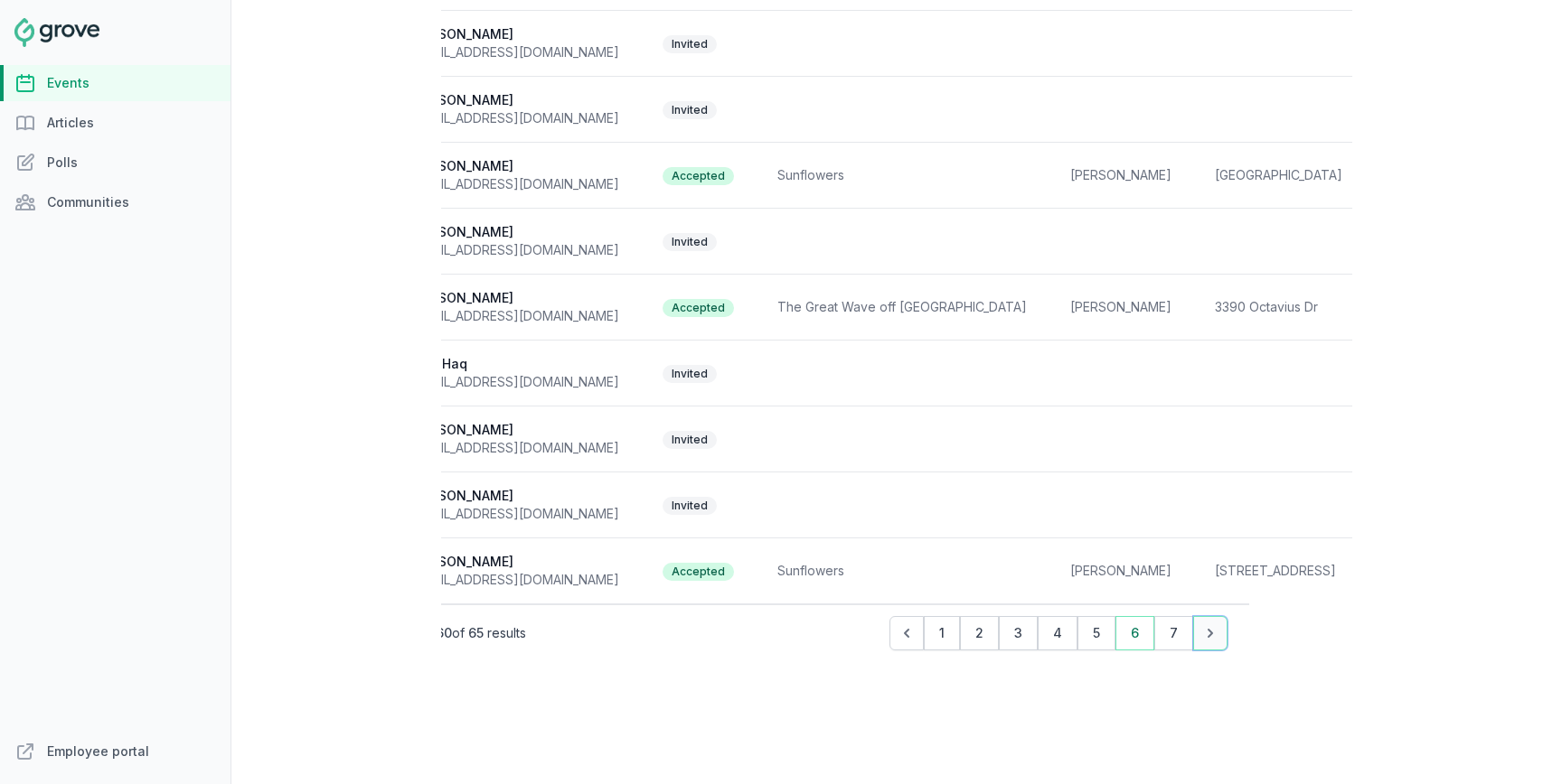
click at [1194, 626] on button "Next" at bounding box center [1210, 633] width 35 height 34
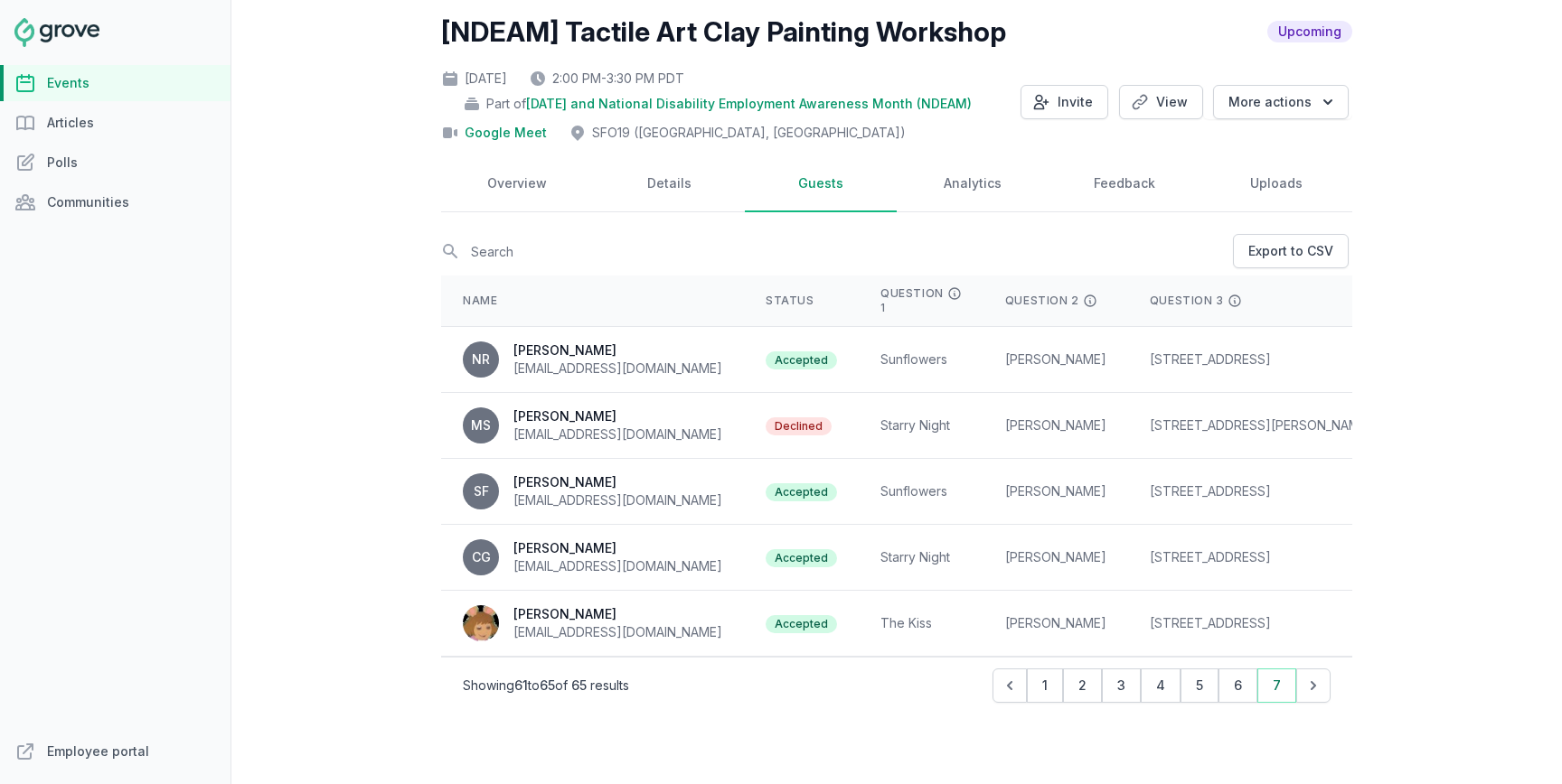
scroll to position [55, 0]
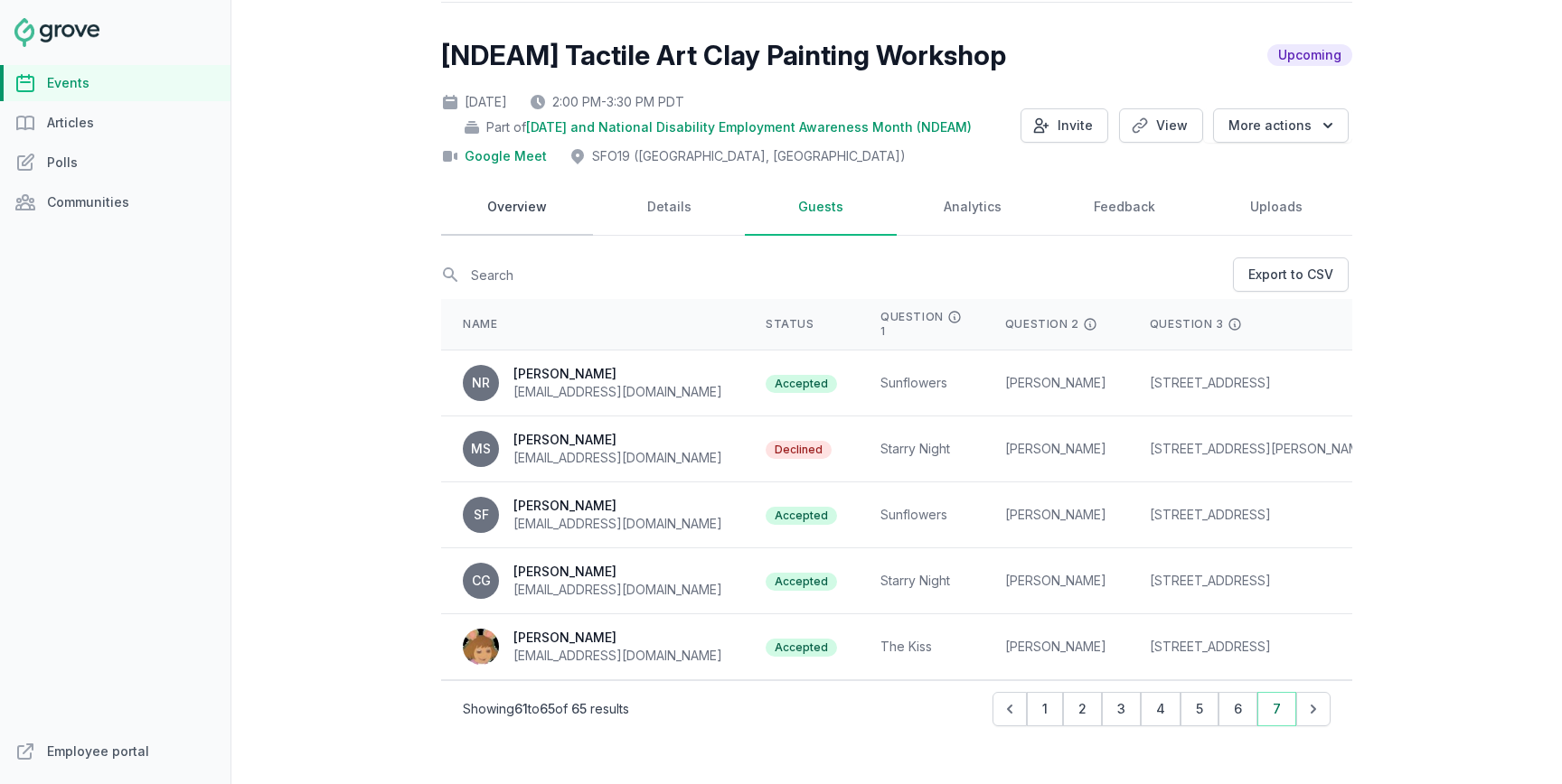
click at [532, 218] on link "Overview" at bounding box center [517, 208] width 152 height 56
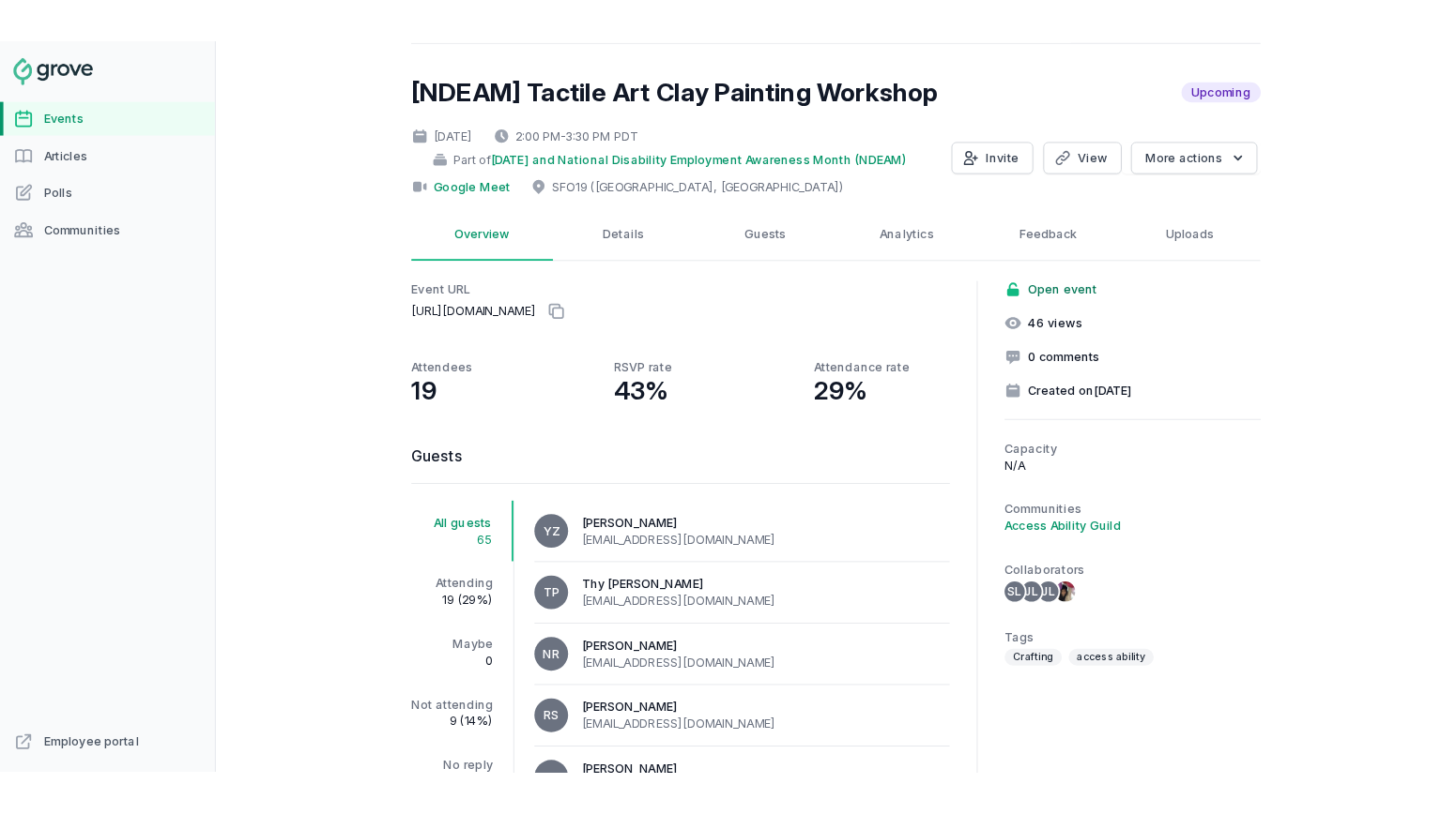
scroll to position [175, 0]
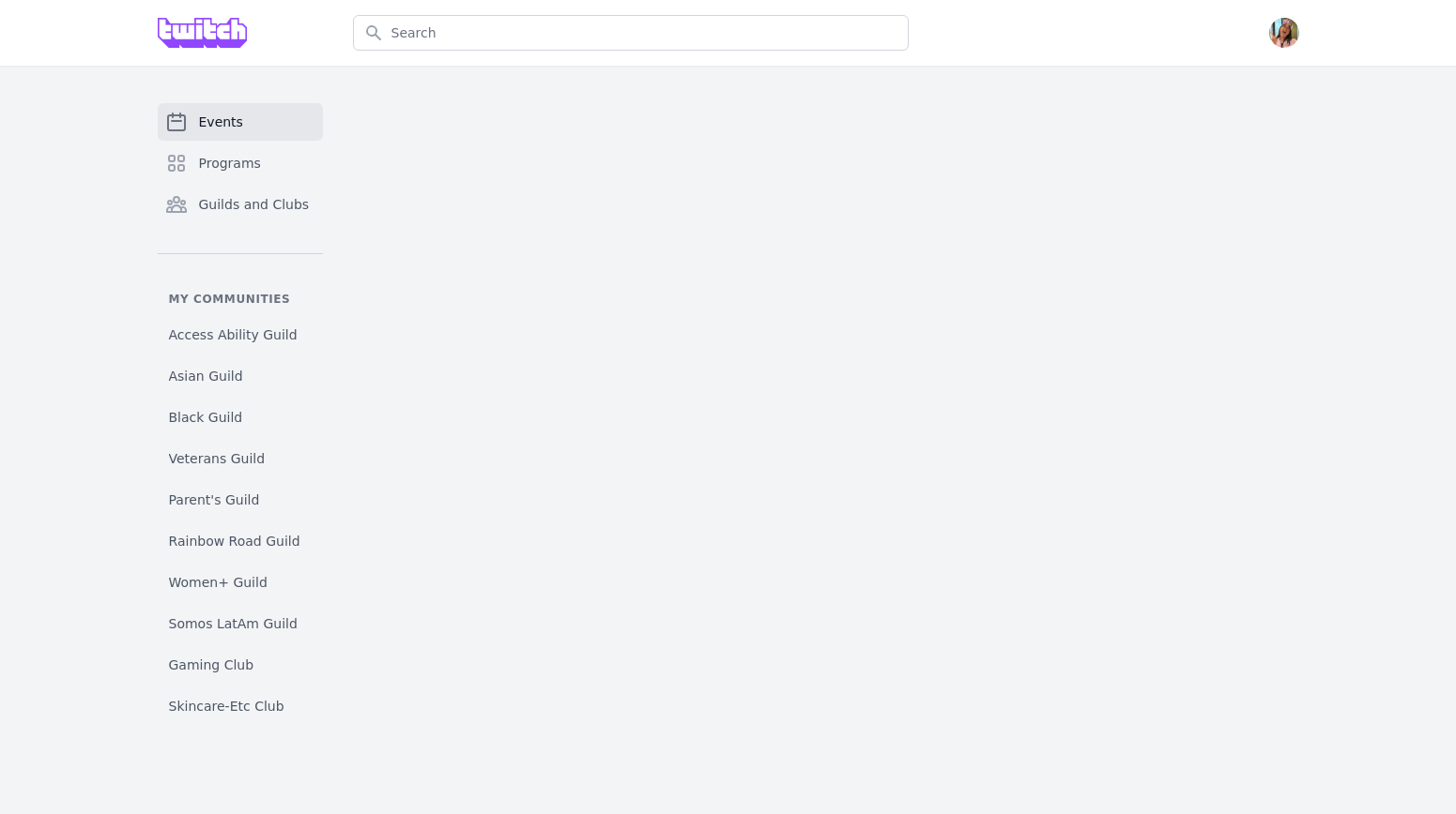
select select "The Kiss"
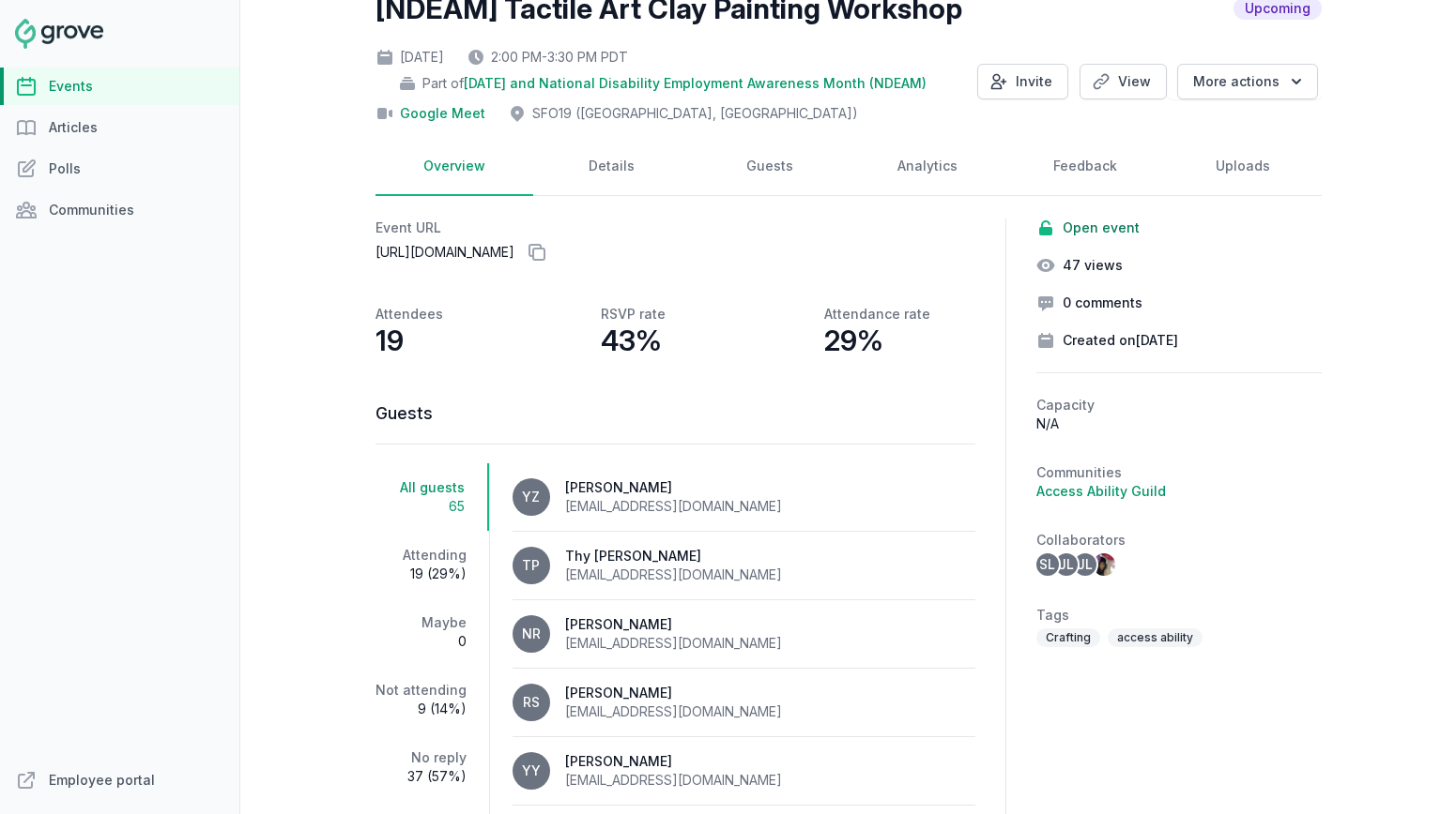
scroll to position [175, 0]
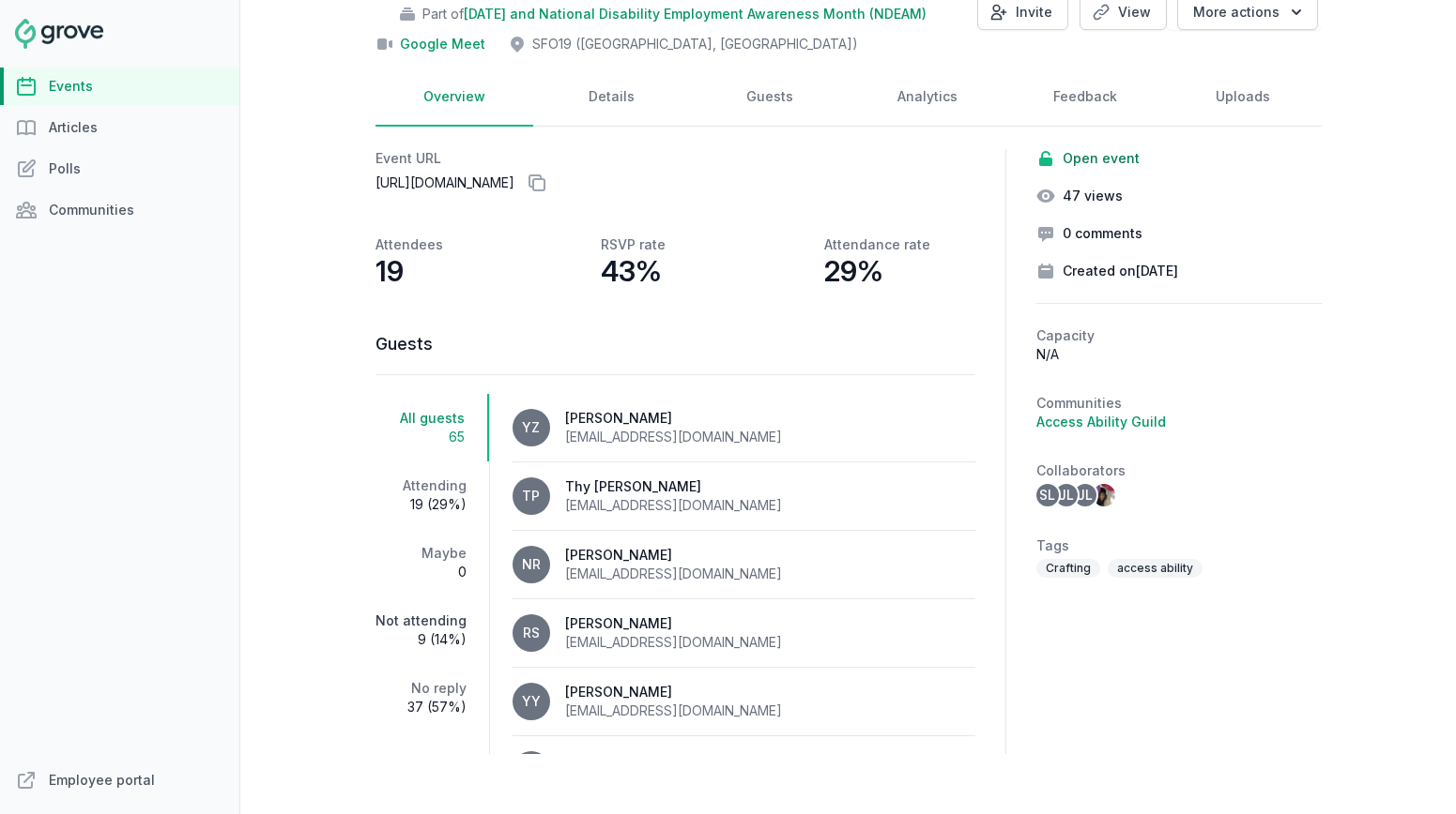
click at [433, 639] on span "9 (14%)" at bounding box center [421, 639] width 91 height 18
click at [433, 501] on span "19 (29%)" at bounding box center [422, 504] width 93 height 18
click at [413, 641] on span "9 (14%)" at bounding box center [421, 639] width 91 height 18
click at [427, 486] on link "Attending 19 (29%)" at bounding box center [433, 496] width 115 height 68
